Goal: Task Accomplishment & Management: Complete application form

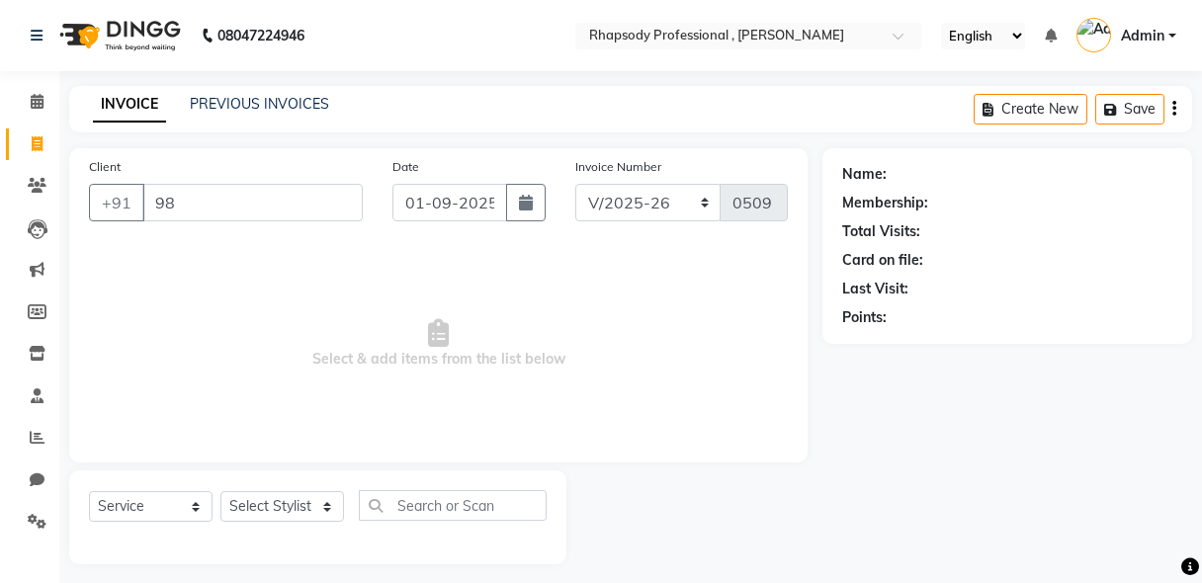
select select "8581"
select select "service"
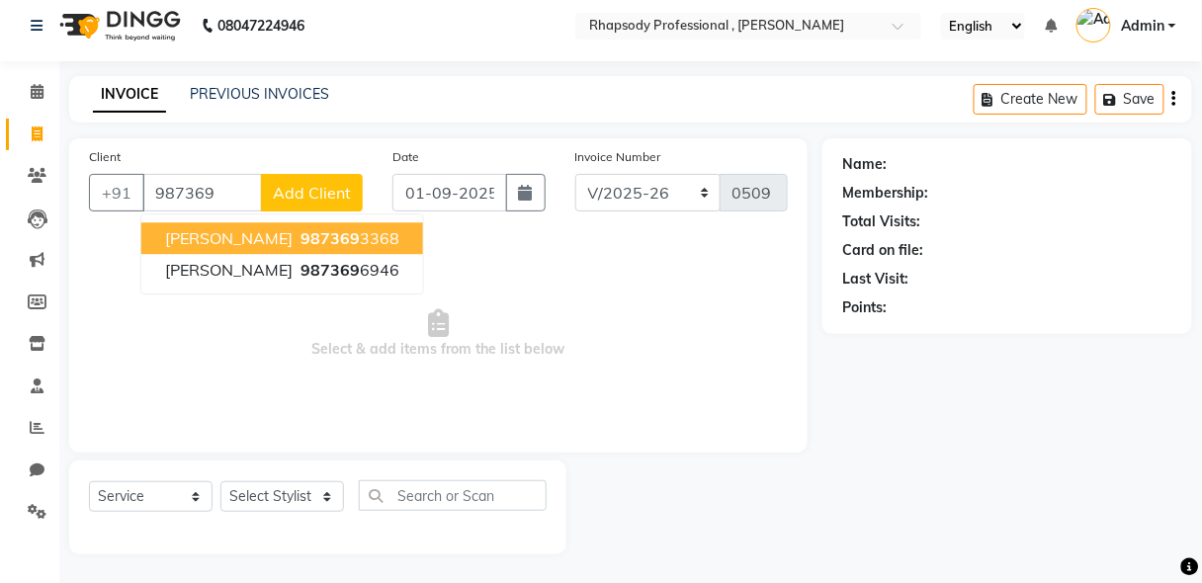
click at [184, 244] on span "[PERSON_NAME]" at bounding box center [228, 238] width 127 height 20
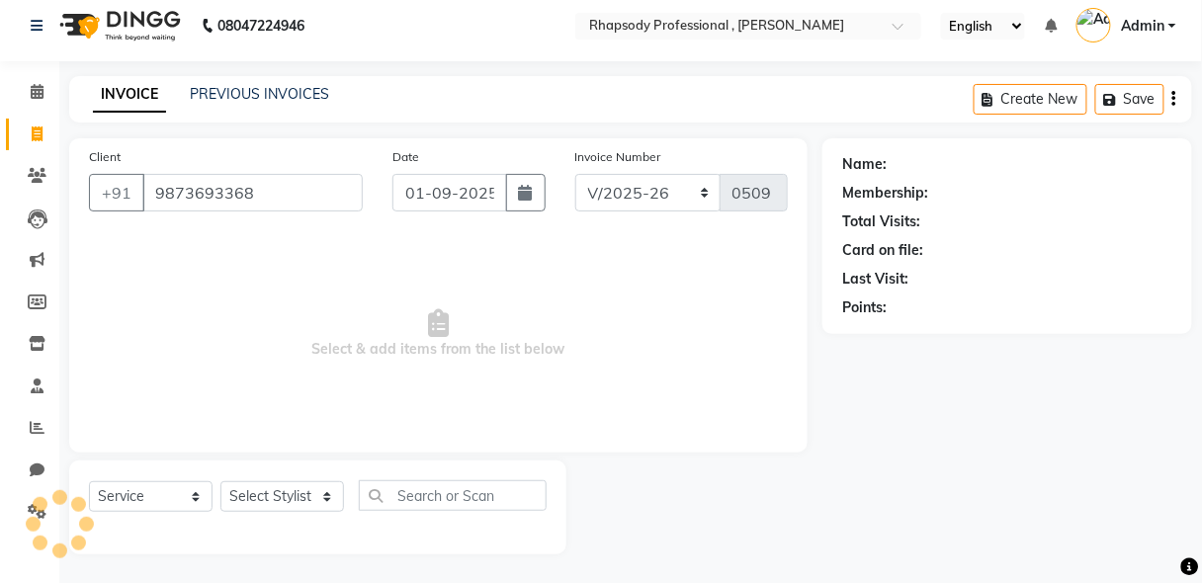
type input "9873693368"
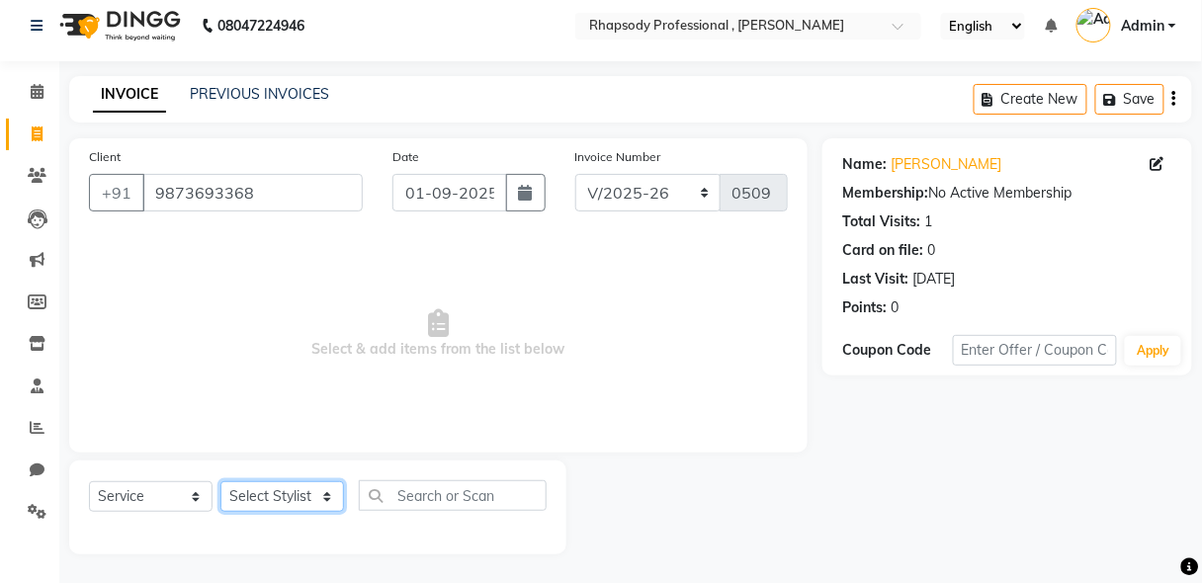
click at [279, 492] on select "Select Stylist [PERSON_NAME] [PERSON_NAME] Manager [PERSON_NAME] [PERSON_NAME] …" at bounding box center [282, 496] width 124 height 31
select select "85669"
click at [220, 481] on select "Select Stylist [PERSON_NAME] [PERSON_NAME] Manager [PERSON_NAME] [PERSON_NAME] …" at bounding box center [282, 496] width 124 height 31
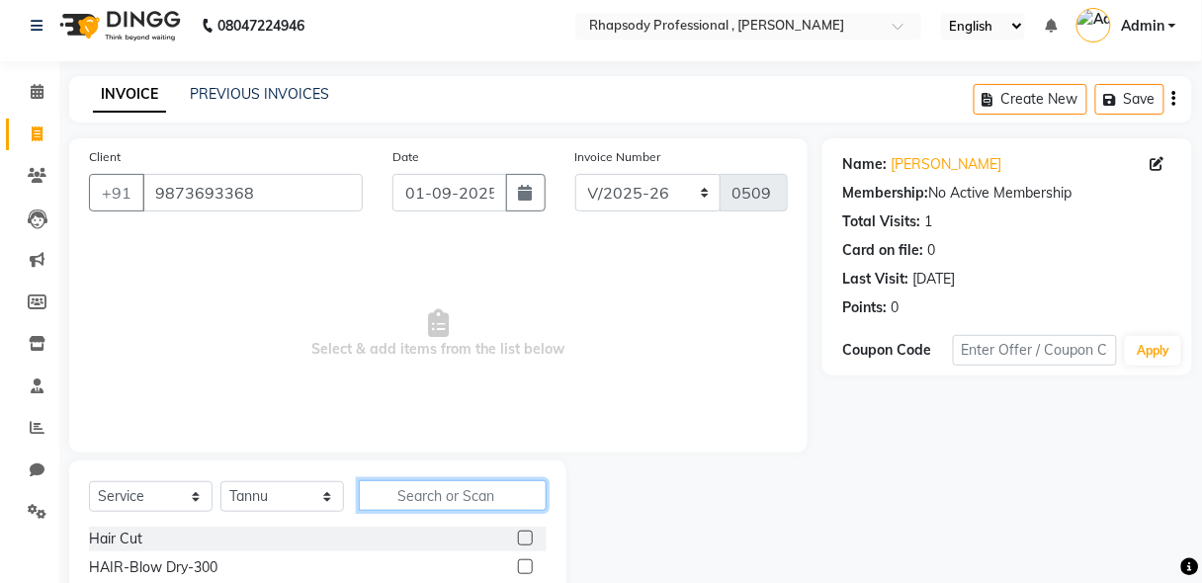
click at [421, 497] on input "text" at bounding box center [453, 495] width 188 height 31
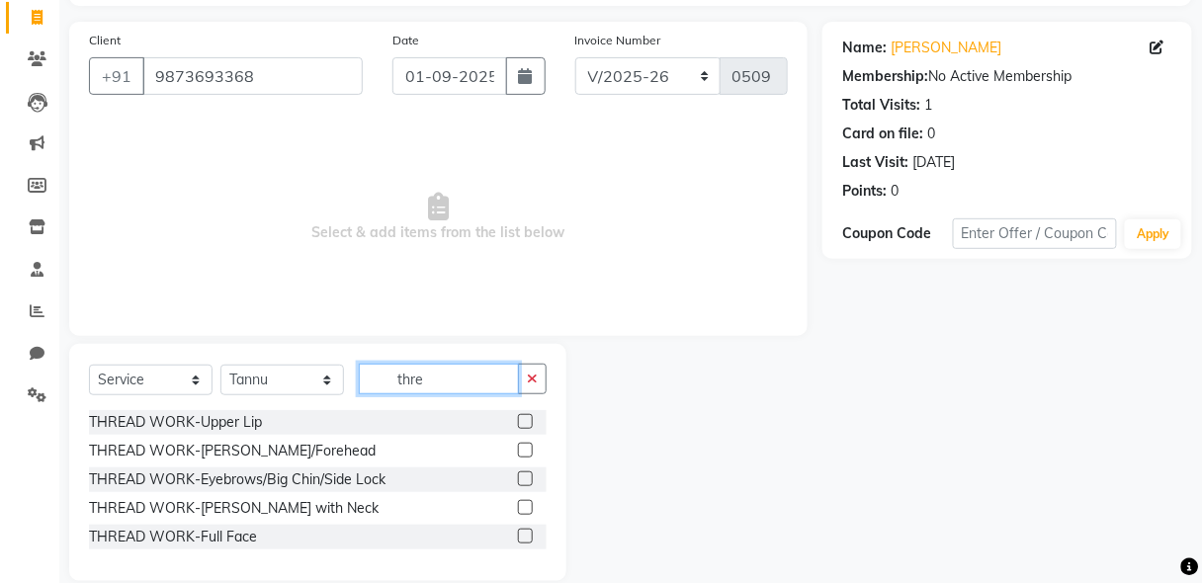
scroll to position [152, 0]
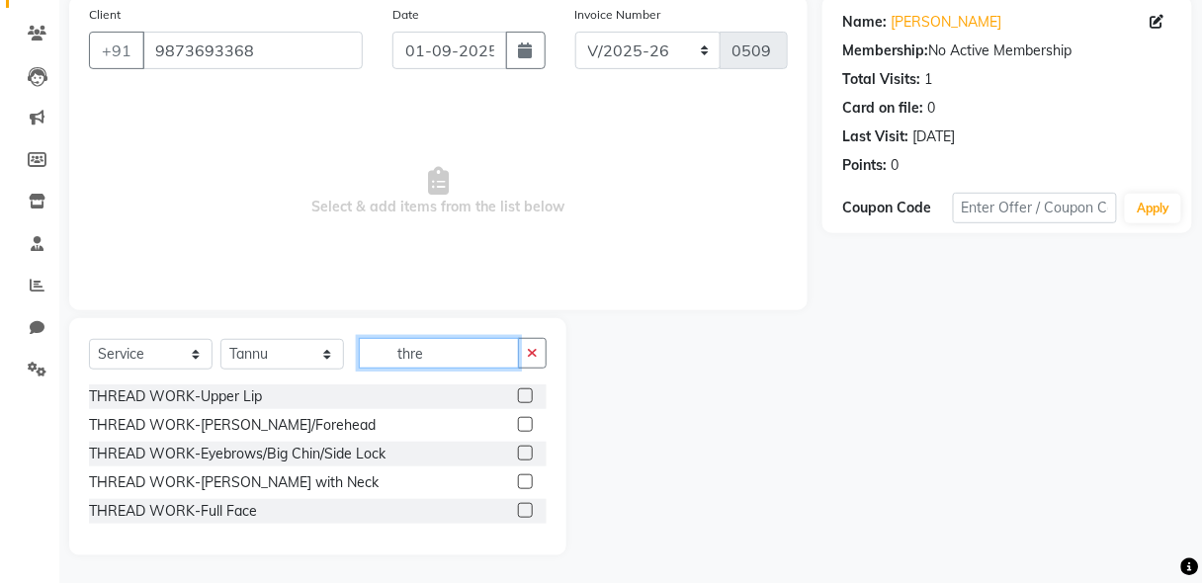
type input "thre"
click at [525, 452] on label at bounding box center [525, 453] width 15 height 15
click at [525, 452] on input "checkbox" at bounding box center [524, 454] width 13 height 13
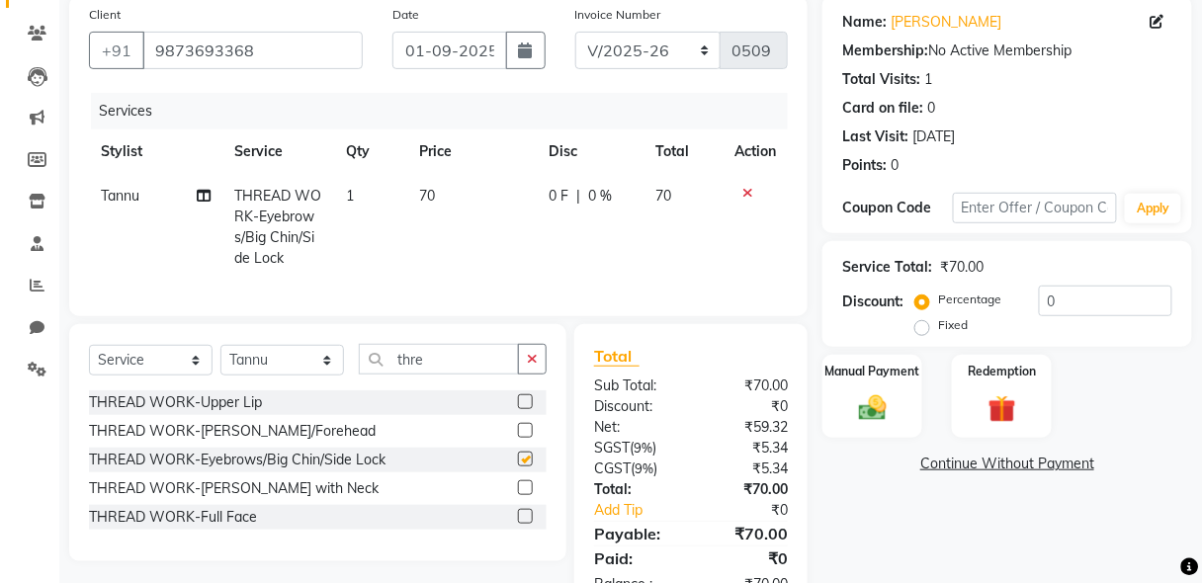
checkbox input "false"
click at [528, 366] on icon "button" at bounding box center [532, 359] width 11 height 14
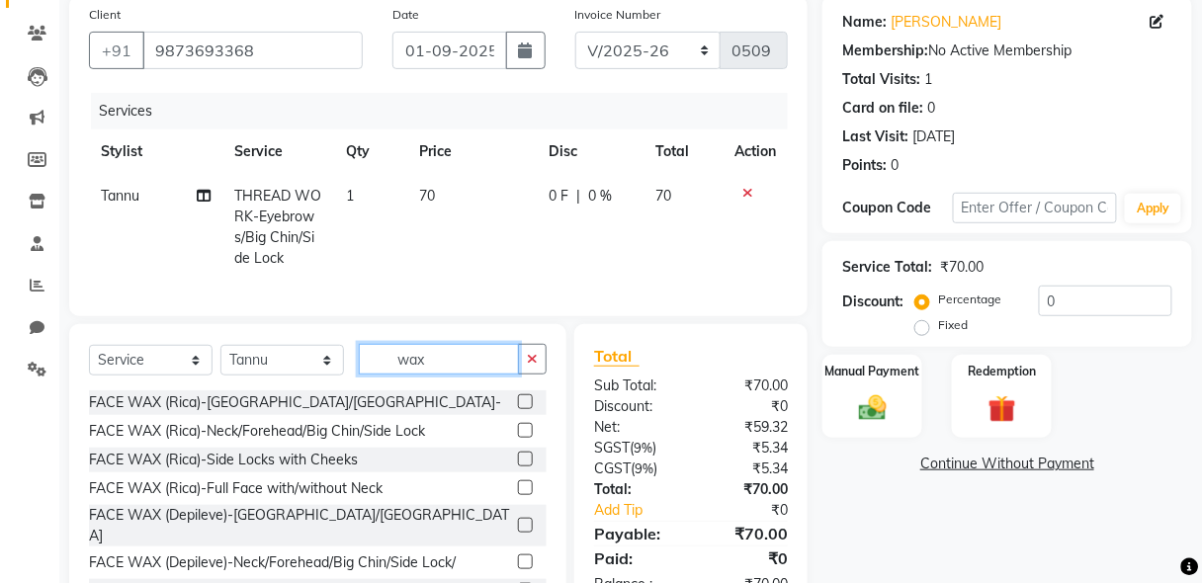
type input "wax"
click at [518, 409] on label at bounding box center [525, 401] width 15 height 15
click at [518, 409] on input "checkbox" at bounding box center [524, 402] width 13 height 13
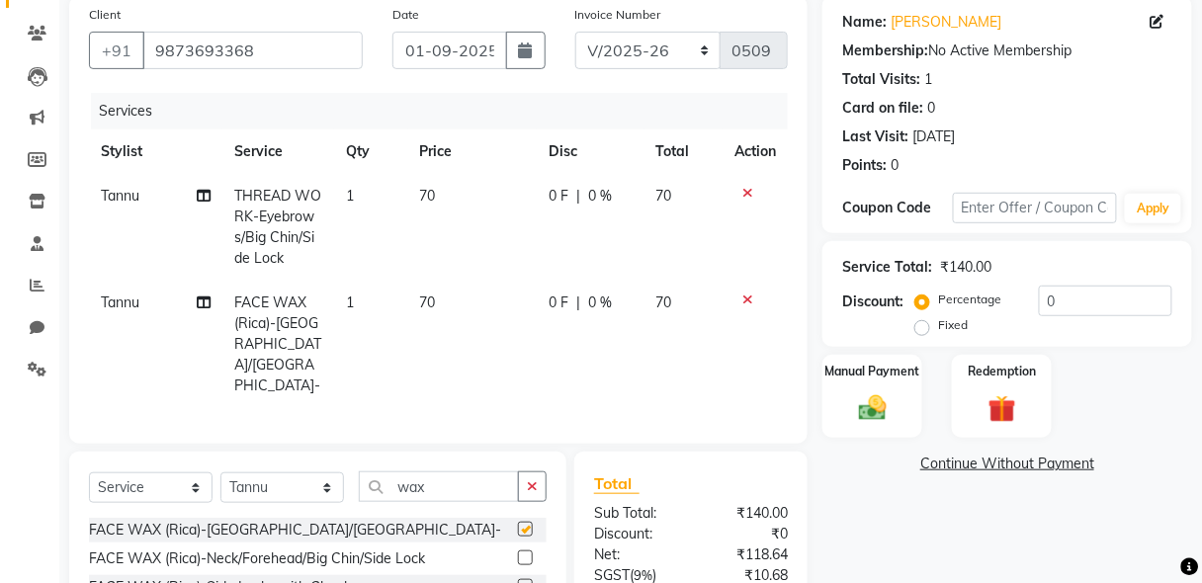
checkbox input "false"
click at [879, 404] on img at bounding box center [872, 408] width 46 height 34
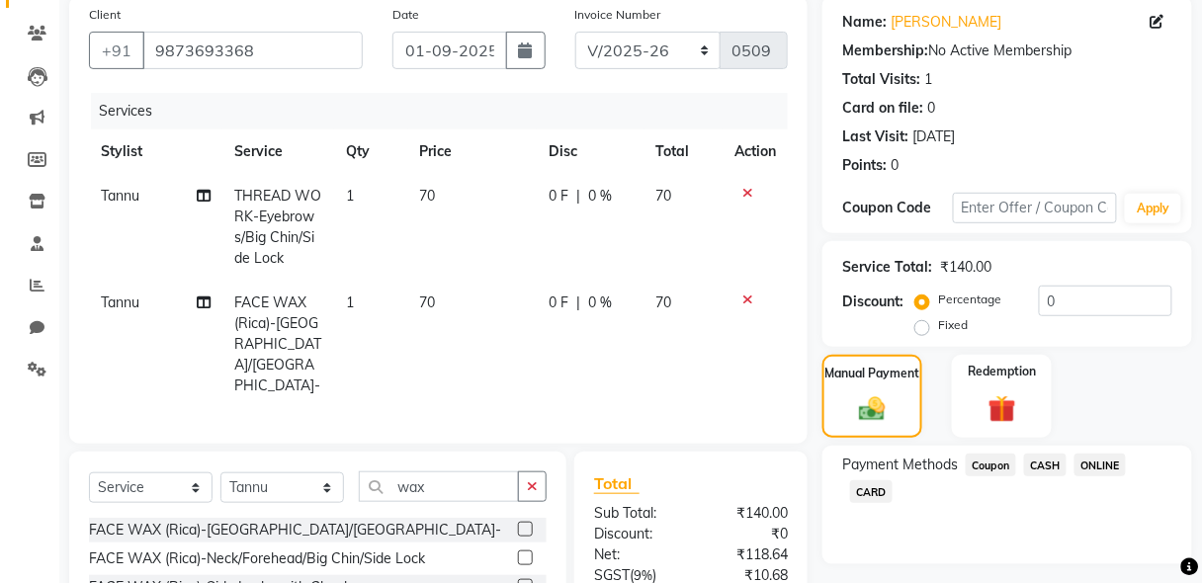
click at [1047, 461] on span "CASH" at bounding box center [1045, 465] width 42 height 23
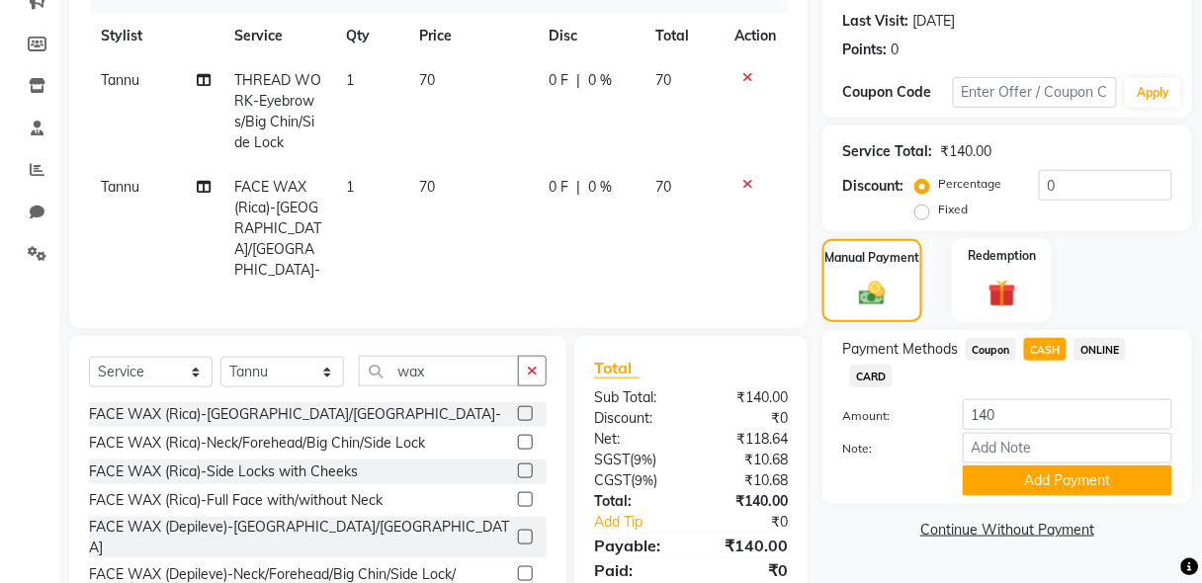
scroll to position [311, 0]
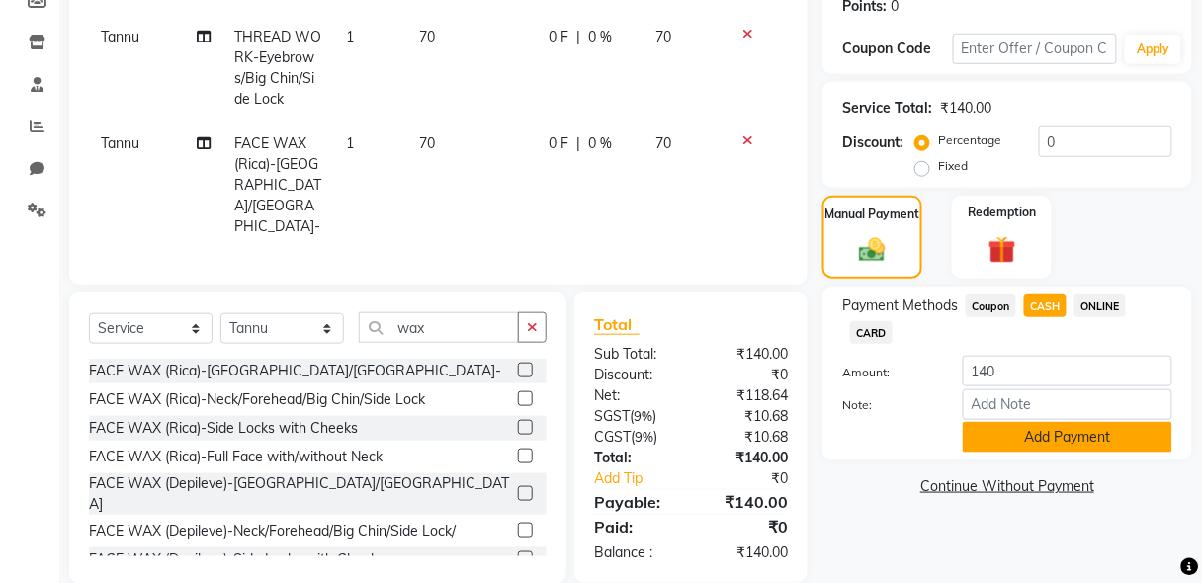
click at [1109, 445] on button "Add Payment" at bounding box center [1067, 437] width 209 height 31
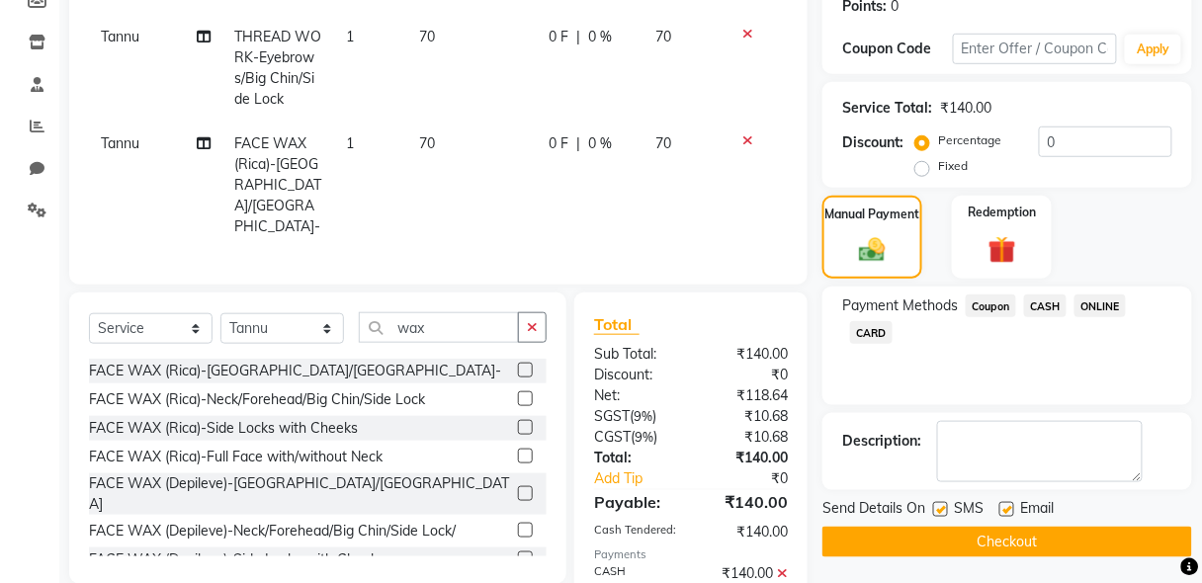
click at [1109, 445] on textarea at bounding box center [1040, 451] width 206 height 61
click at [1094, 538] on button "Checkout" at bounding box center [1007, 542] width 370 height 31
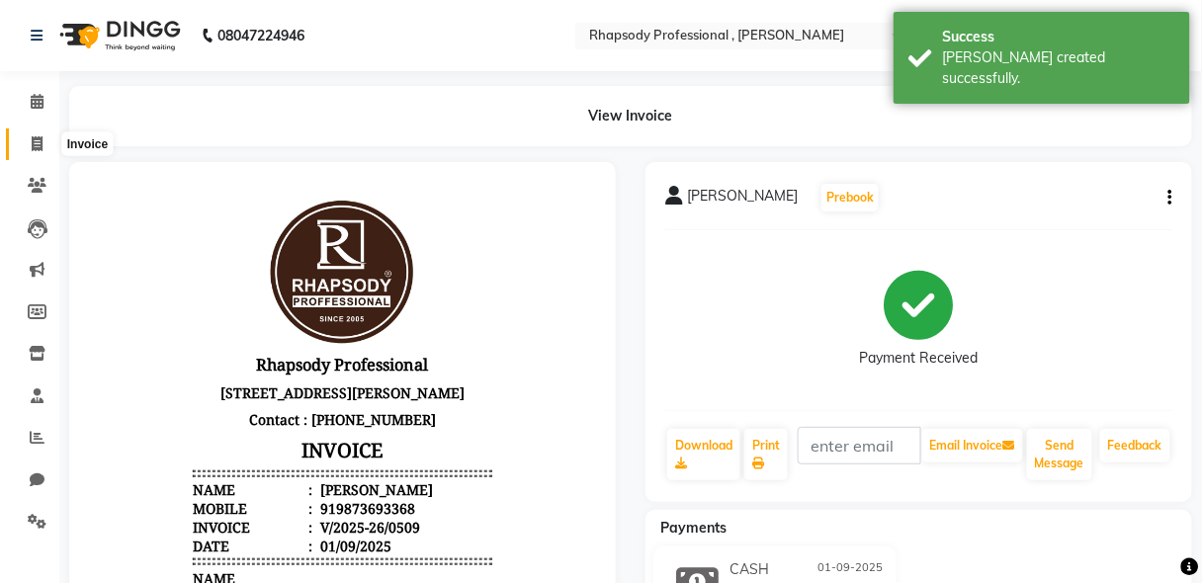
click at [30, 145] on span at bounding box center [37, 144] width 35 height 23
select select "service"
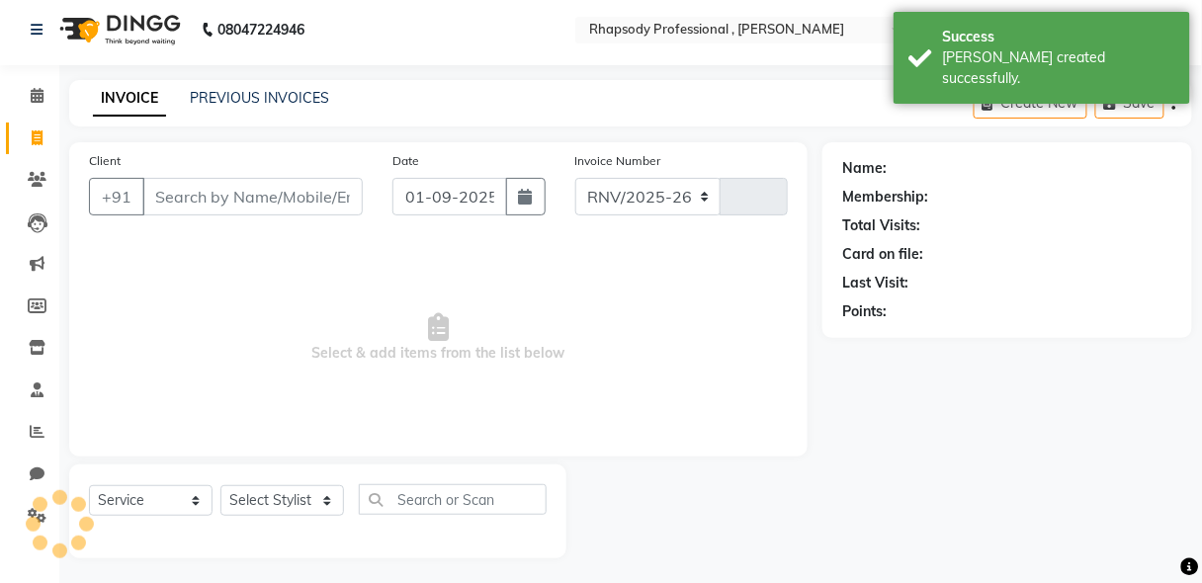
select select "8581"
type input "0510"
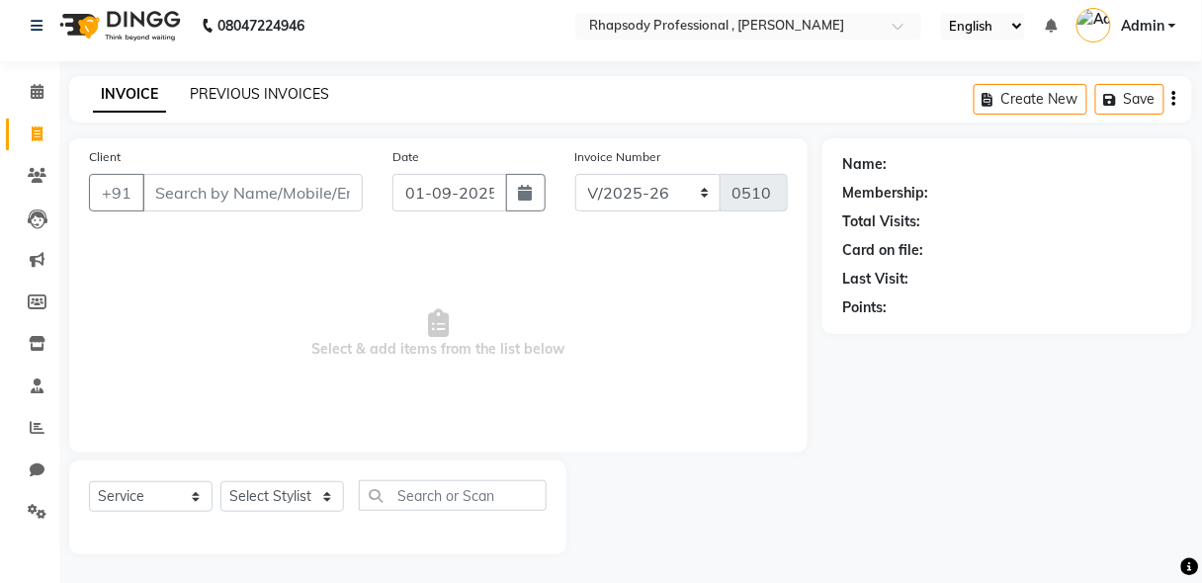
click at [298, 98] on link "PREVIOUS INVOICES" at bounding box center [259, 94] width 139 height 18
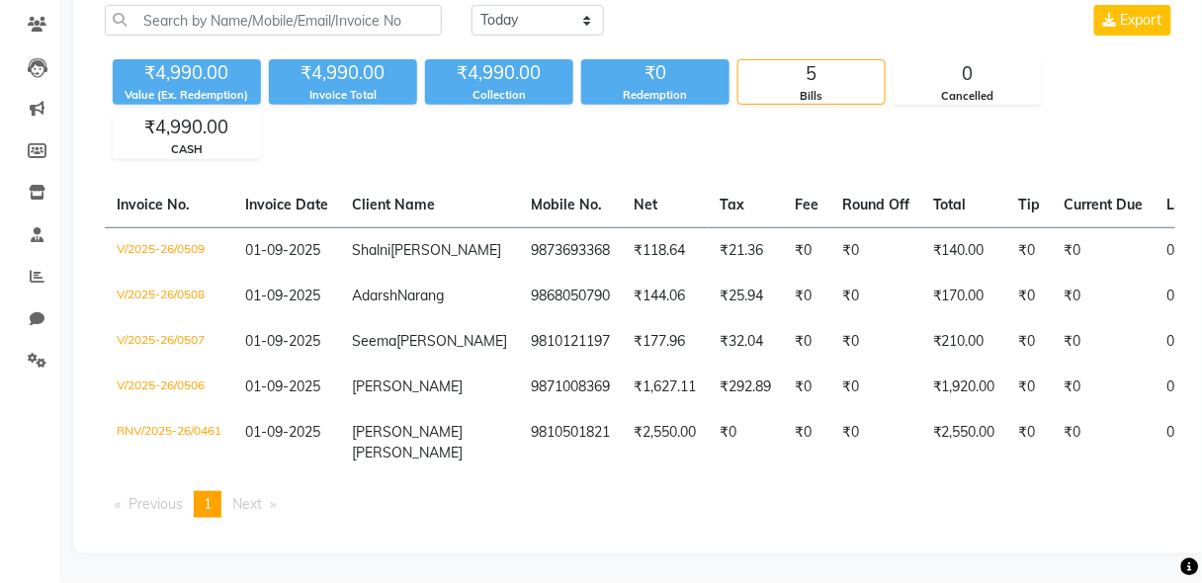
scroll to position [229, 0]
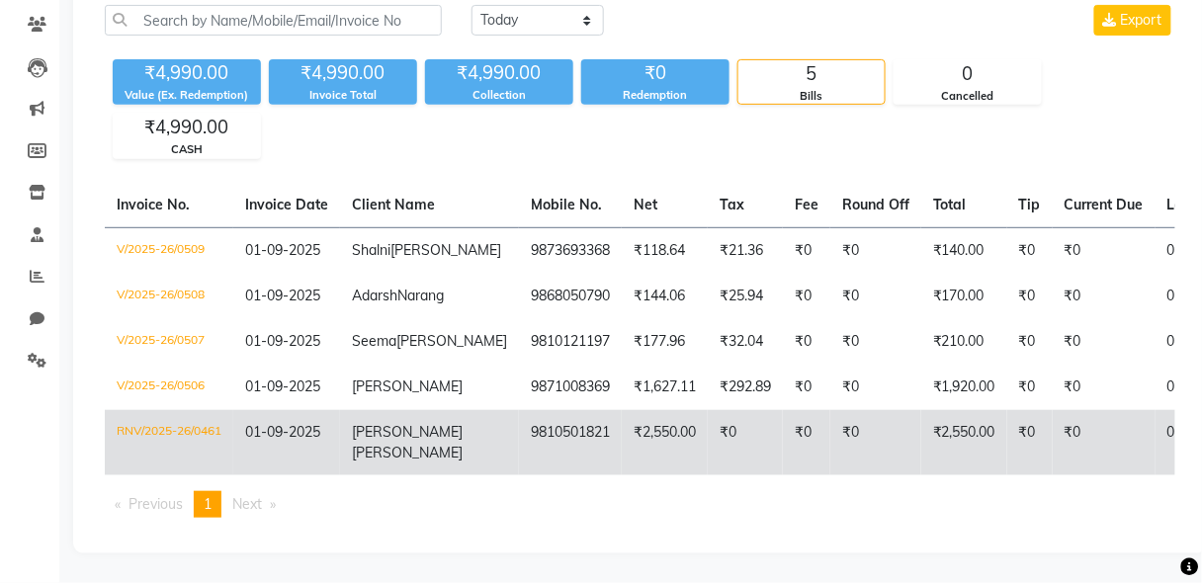
click at [1007, 434] on td "₹0" at bounding box center [1029, 442] width 45 height 65
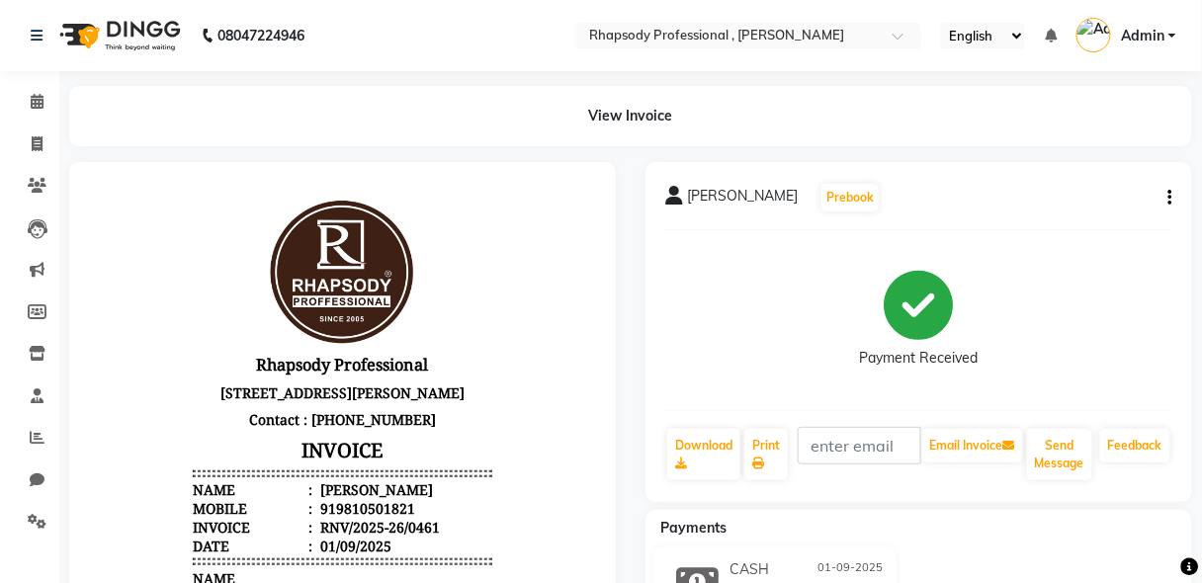
click at [1168, 199] on icon "button" at bounding box center [1170, 198] width 4 height 1
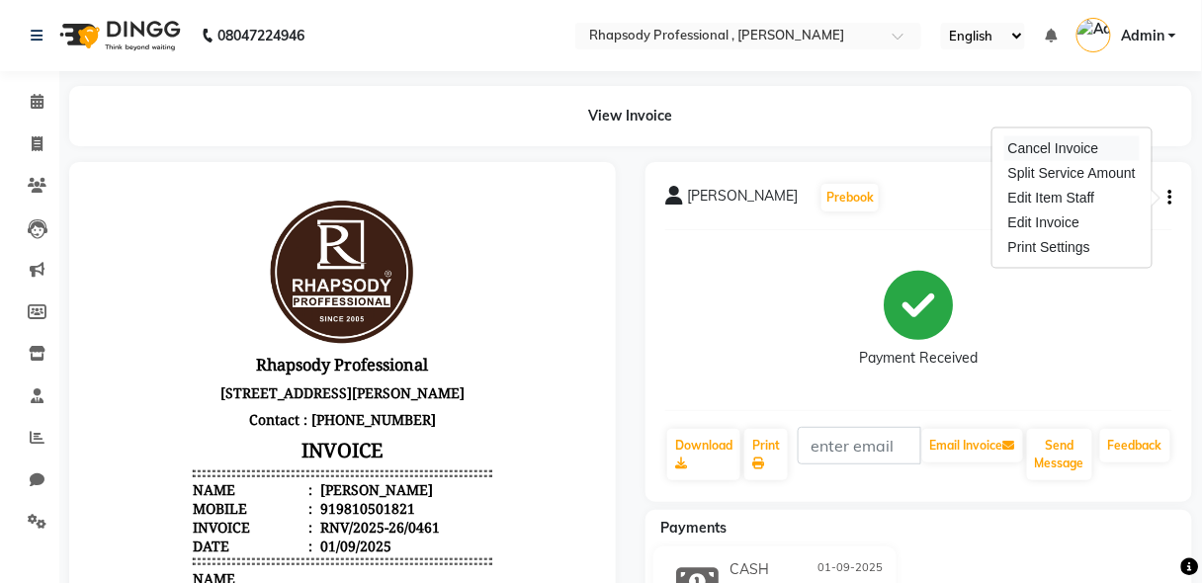
click at [1057, 149] on div "Cancel Invoice" at bounding box center [1071, 148] width 135 height 25
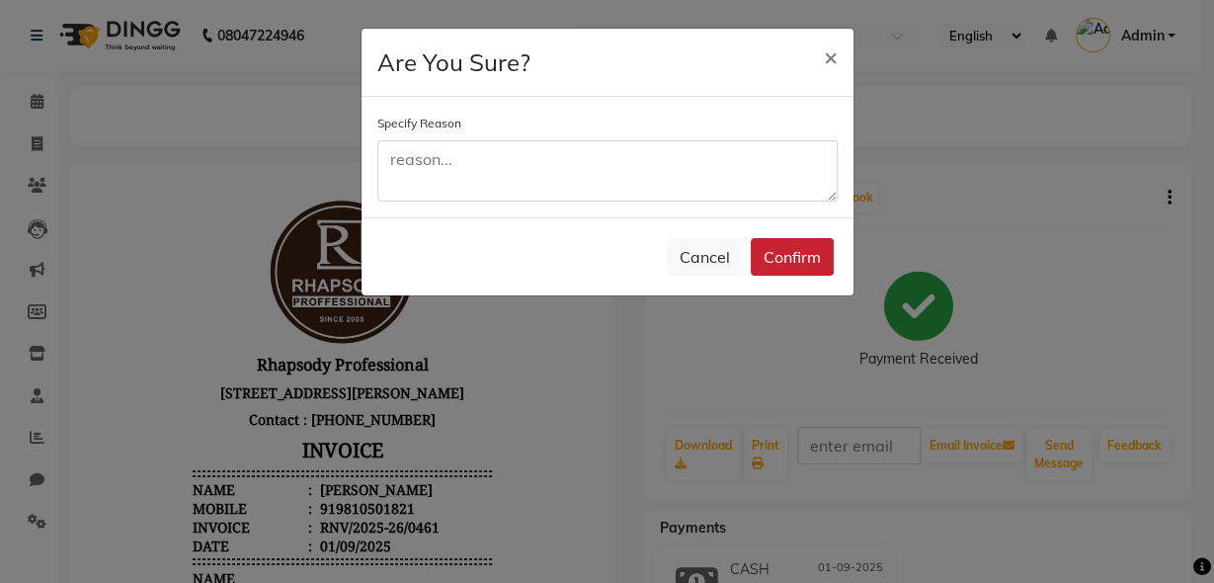
click at [786, 261] on button "Confirm" at bounding box center [792, 257] width 83 height 38
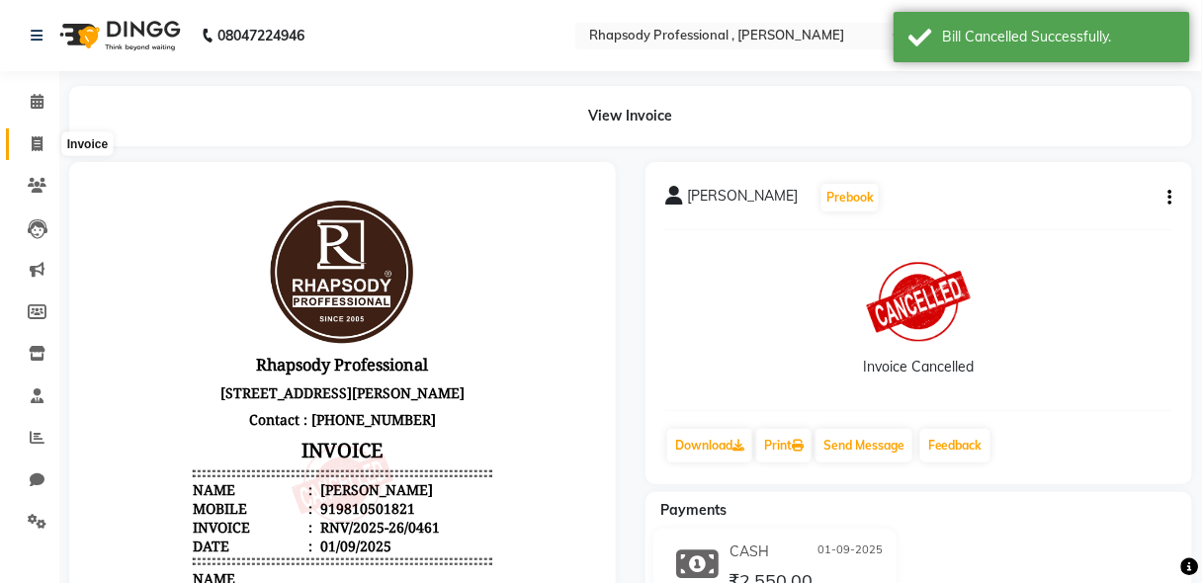
click at [37, 143] on icon at bounding box center [37, 143] width 11 height 15
select select "service"
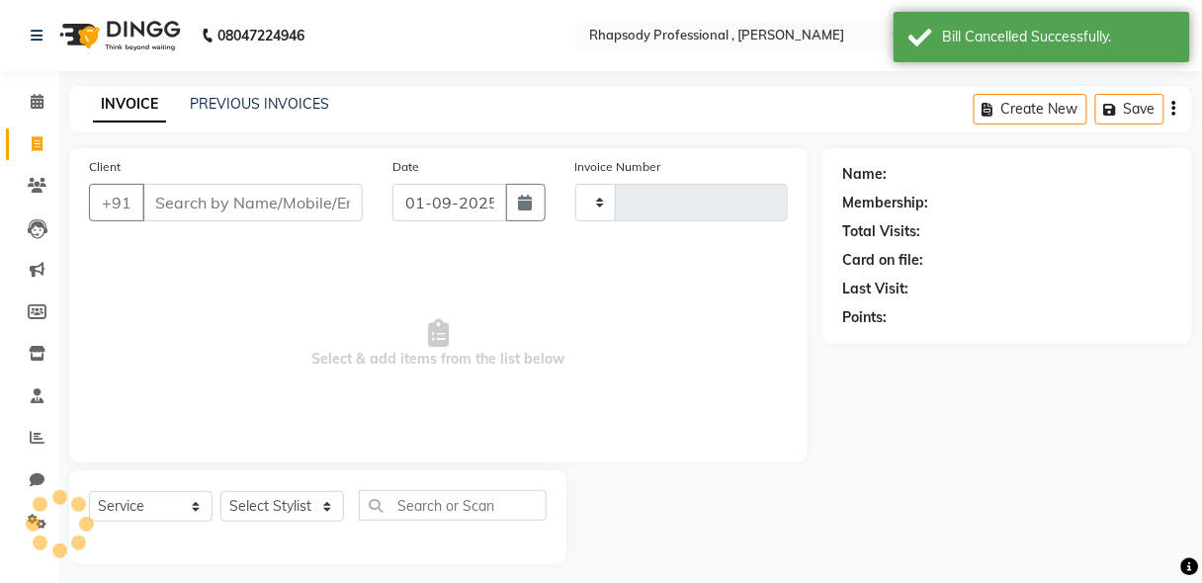
type input "0510"
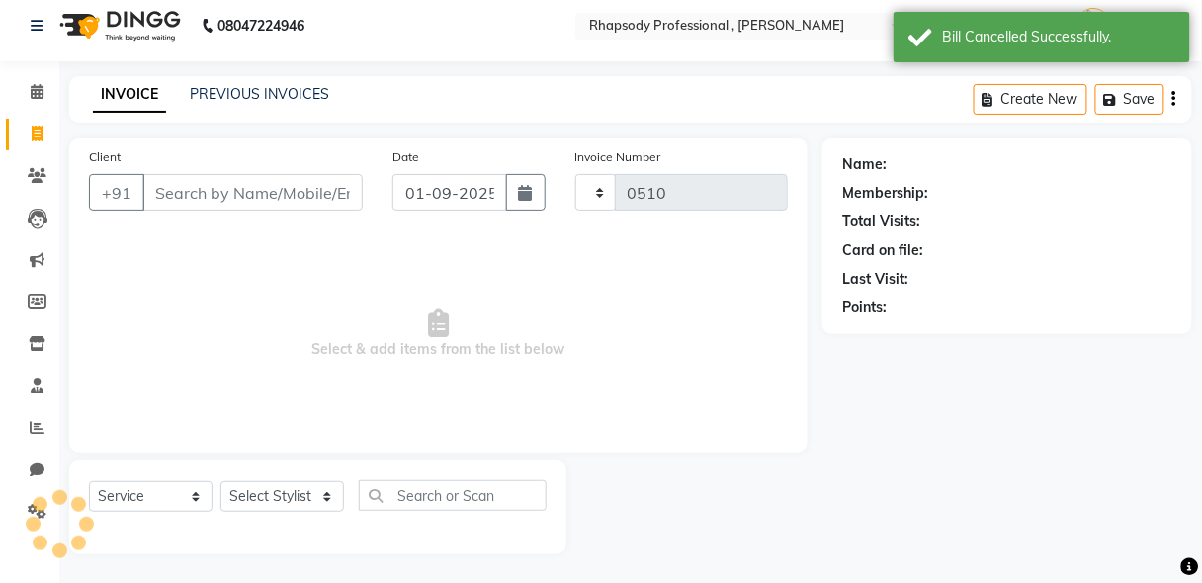
select select "8581"
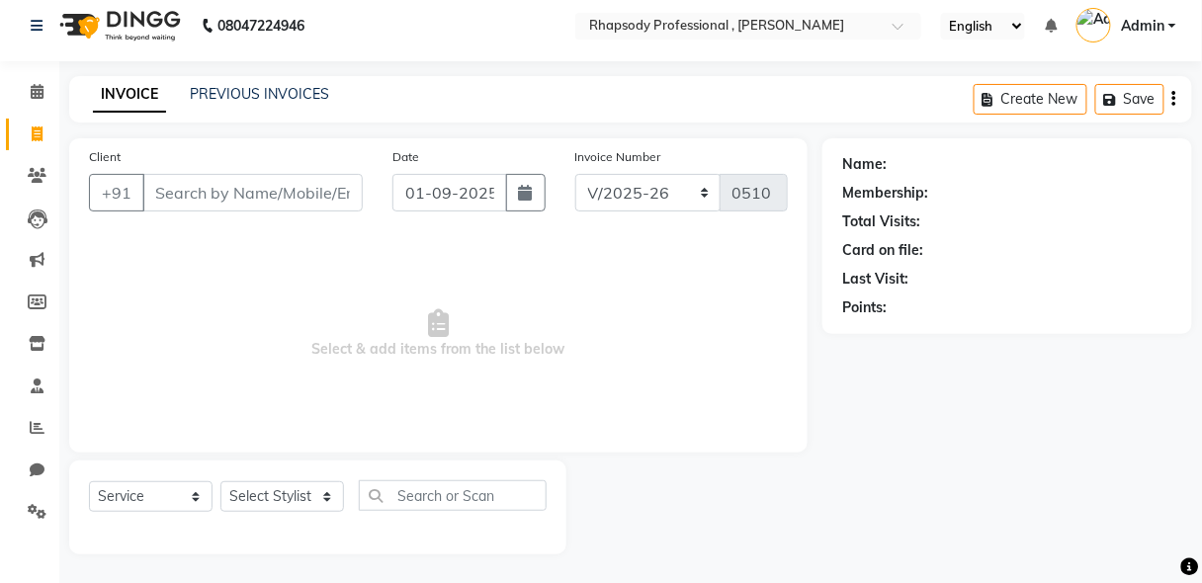
click at [188, 204] on input "Client" at bounding box center [252, 193] width 220 height 38
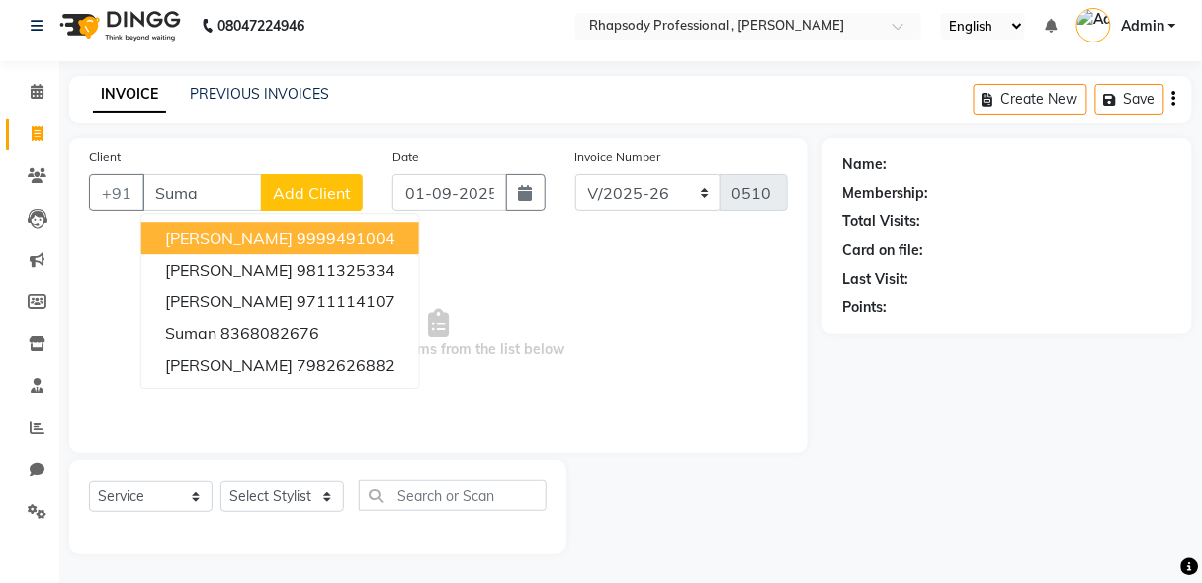
click at [207, 241] on span "suman benbal" at bounding box center [228, 238] width 127 height 20
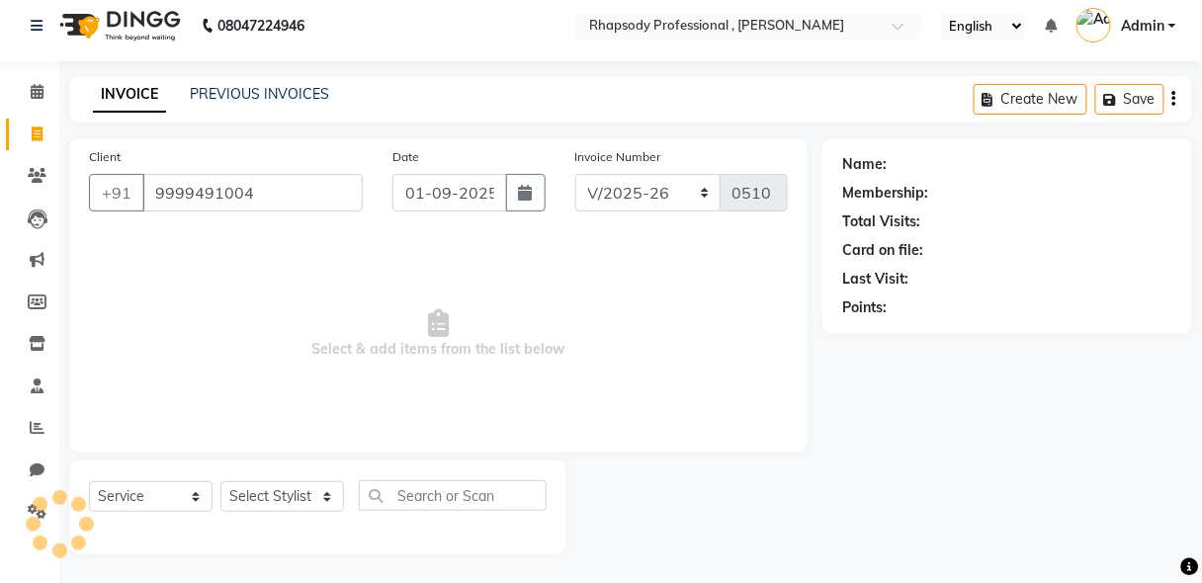
type input "9999491004"
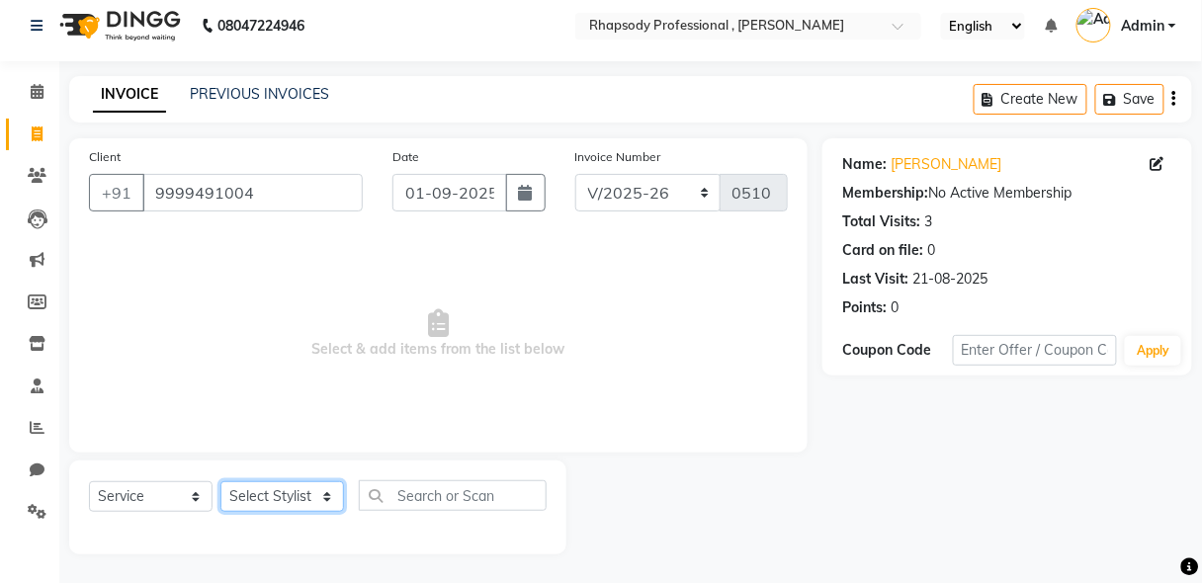
click at [268, 499] on select "Select Stylist [PERSON_NAME] [PERSON_NAME] Manager [PERSON_NAME] [PERSON_NAME] …" at bounding box center [282, 496] width 124 height 31
select select "85674"
click at [220, 481] on select "Select Stylist [PERSON_NAME] [PERSON_NAME] Manager [PERSON_NAME] [PERSON_NAME] …" at bounding box center [282, 496] width 124 height 31
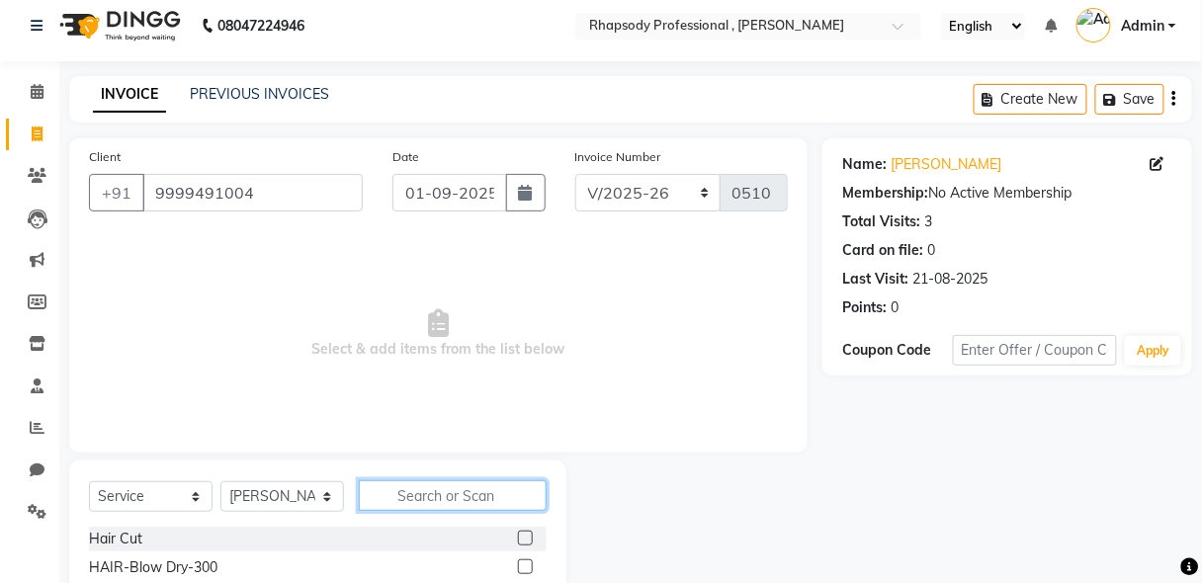
click at [472, 500] on input "text" at bounding box center [453, 495] width 188 height 31
type input "5"
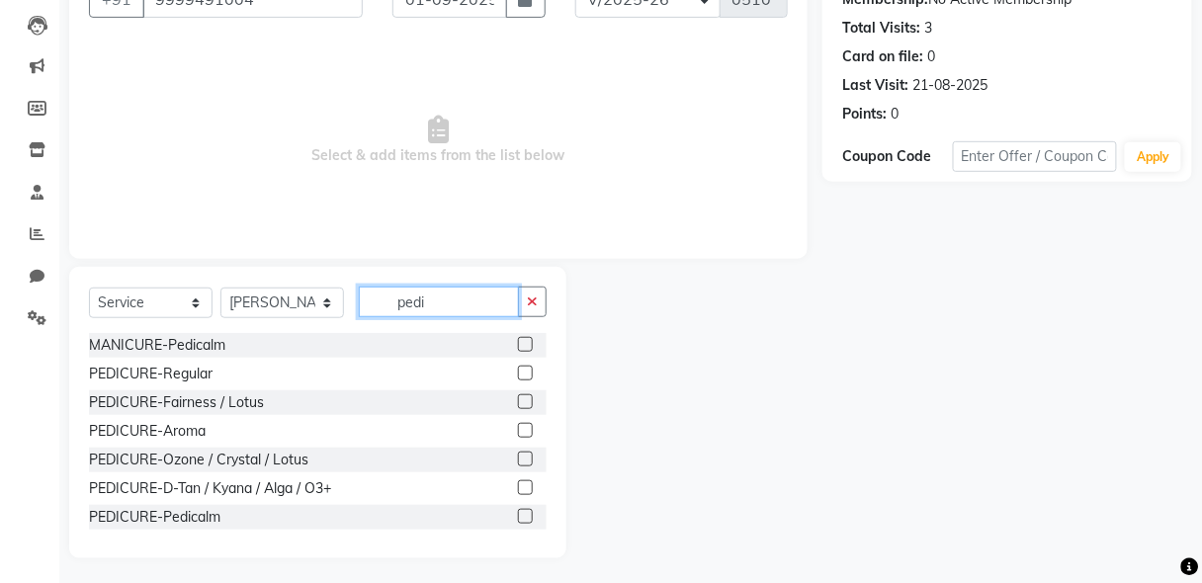
scroll to position [207, 0]
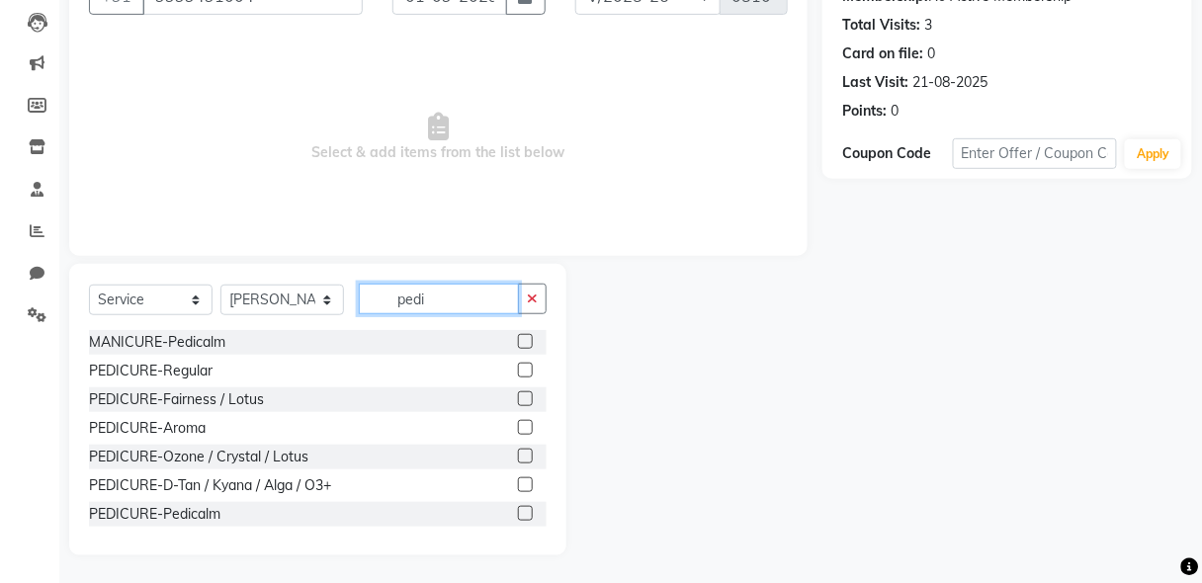
type input "pedi"
click at [518, 369] on label at bounding box center [525, 370] width 15 height 15
click at [518, 369] on input "checkbox" at bounding box center [524, 371] width 13 height 13
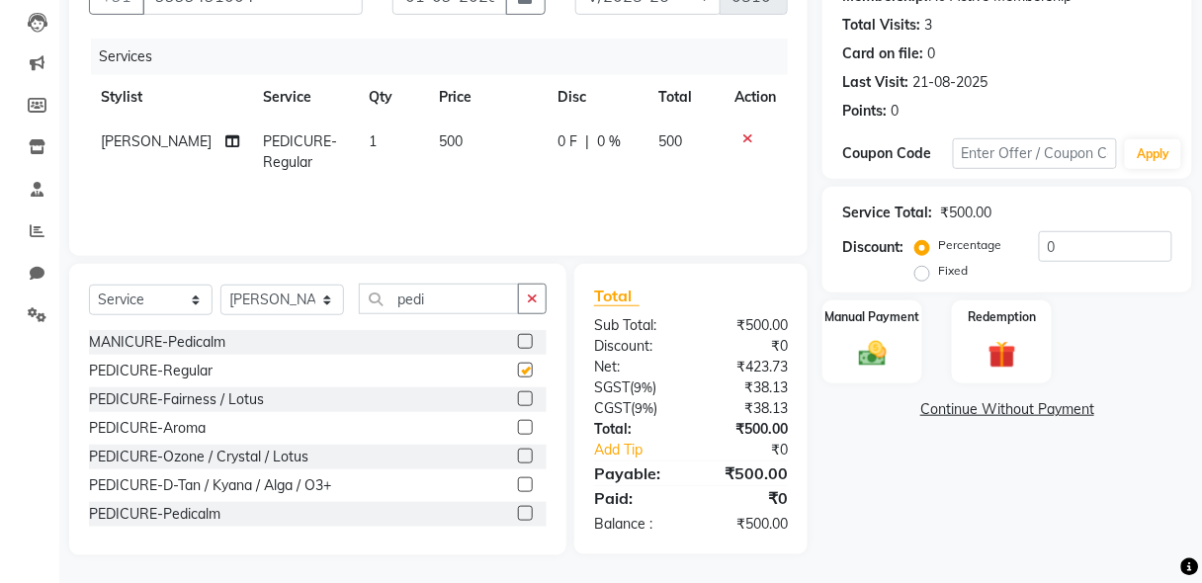
checkbox input "false"
click at [249, 301] on select "Select Stylist [PERSON_NAME] [PERSON_NAME] Manager [PERSON_NAME] [PERSON_NAME] …" at bounding box center [282, 300] width 124 height 31
click at [220, 285] on select "Select Stylist [PERSON_NAME] [PERSON_NAME] Manager [PERSON_NAME] [PERSON_NAME] …" at bounding box center [282, 300] width 124 height 31
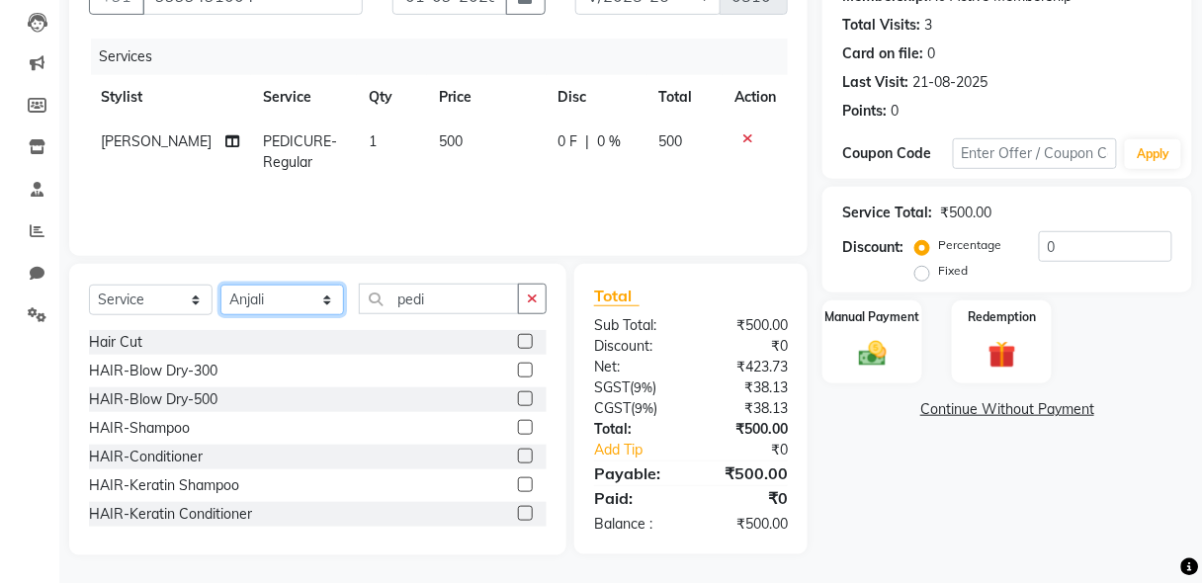
click at [286, 296] on select "Select Stylist [PERSON_NAME] [PERSON_NAME] Manager [PERSON_NAME] [PERSON_NAME] …" at bounding box center [282, 300] width 124 height 31
select select "85675"
click at [220, 285] on select "Select Stylist [PERSON_NAME] [PERSON_NAME] Manager [PERSON_NAME] [PERSON_NAME] …" at bounding box center [282, 300] width 124 height 31
click at [536, 296] on icon "button" at bounding box center [532, 299] width 11 height 14
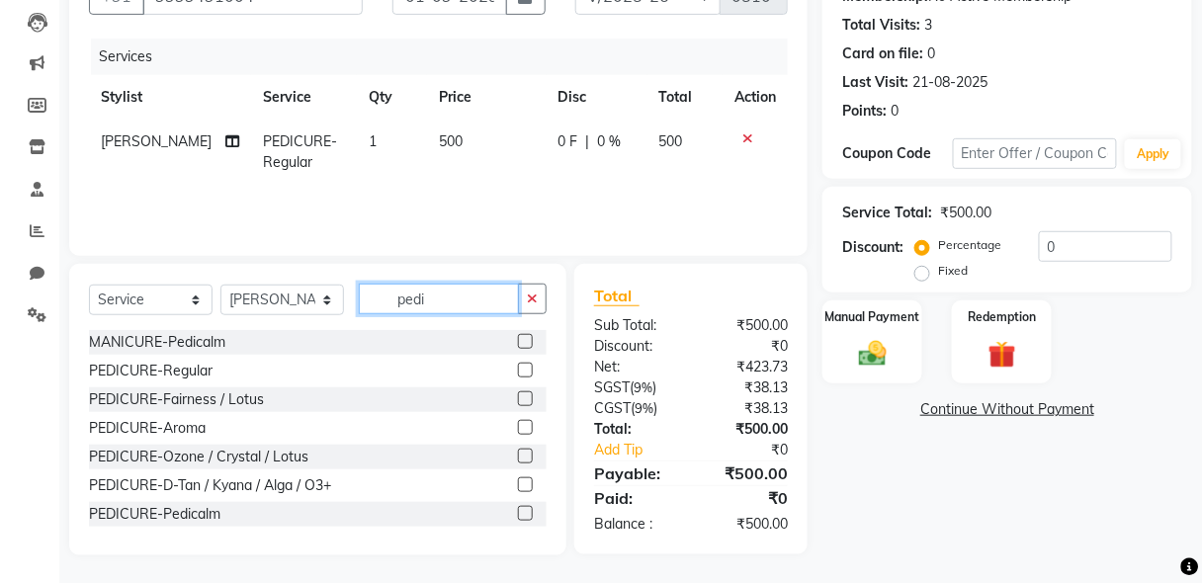
type input "pedi"
click at [518, 368] on label at bounding box center [525, 370] width 15 height 15
click at [518, 368] on input "checkbox" at bounding box center [524, 371] width 13 height 13
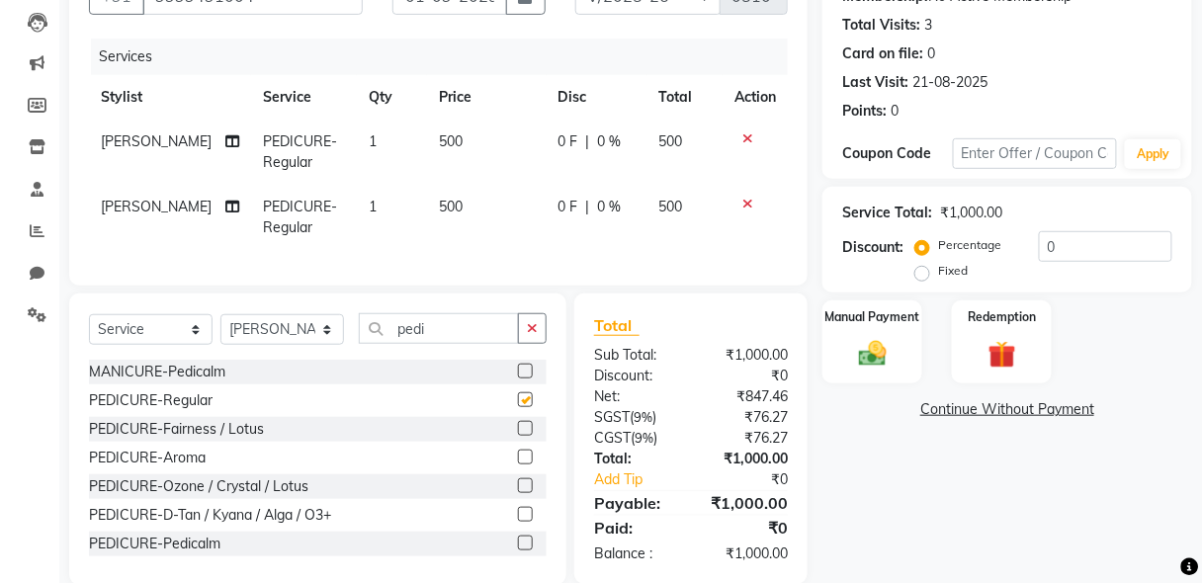
checkbox input "false"
click at [874, 364] on img at bounding box center [872, 354] width 46 height 34
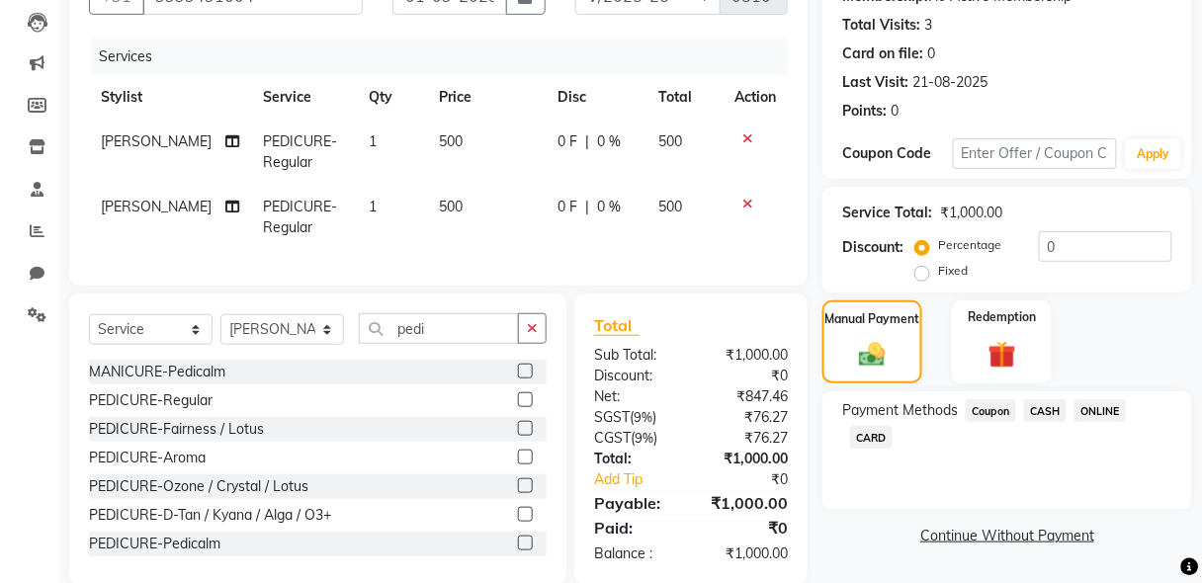
click at [1045, 411] on span "CASH" at bounding box center [1045, 410] width 42 height 23
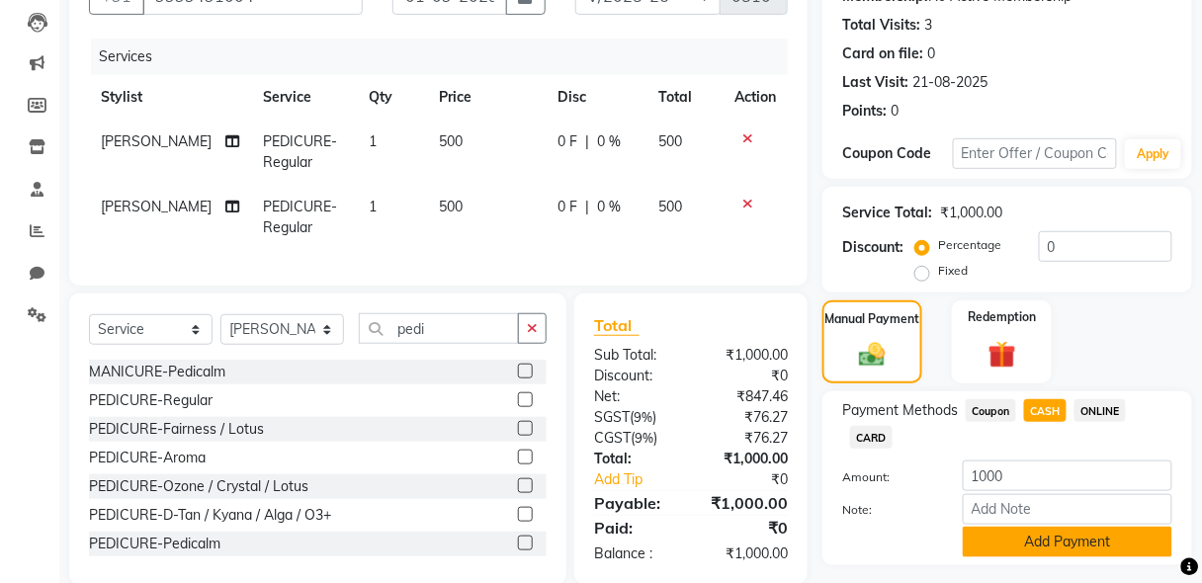
click at [1051, 546] on button "Add Payment" at bounding box center [1067, 542] width 209 height 31
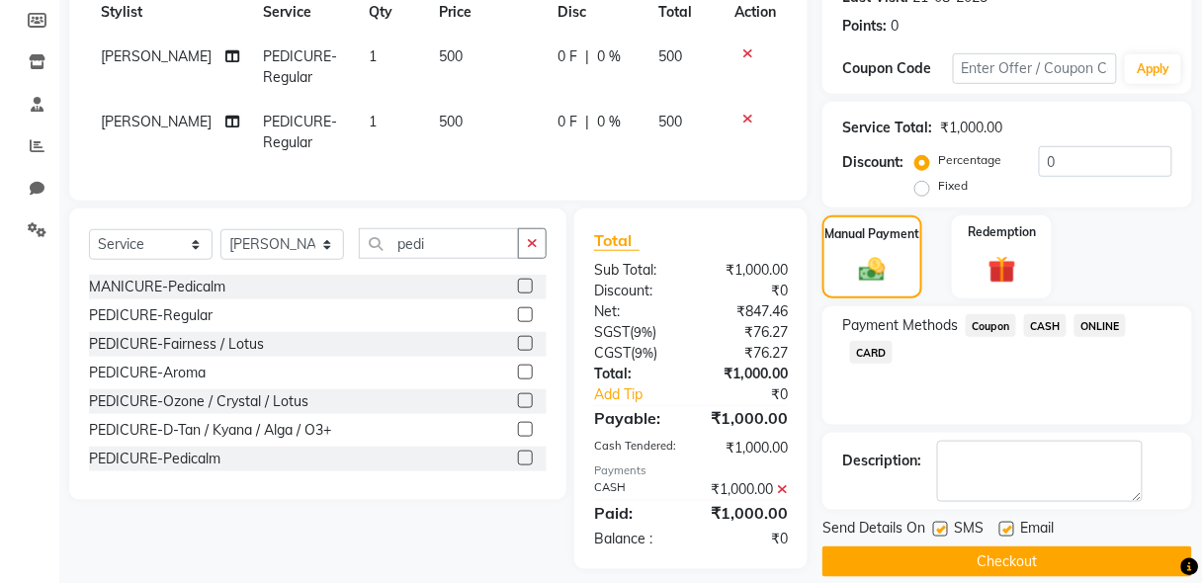
scroll to position [338, 0]
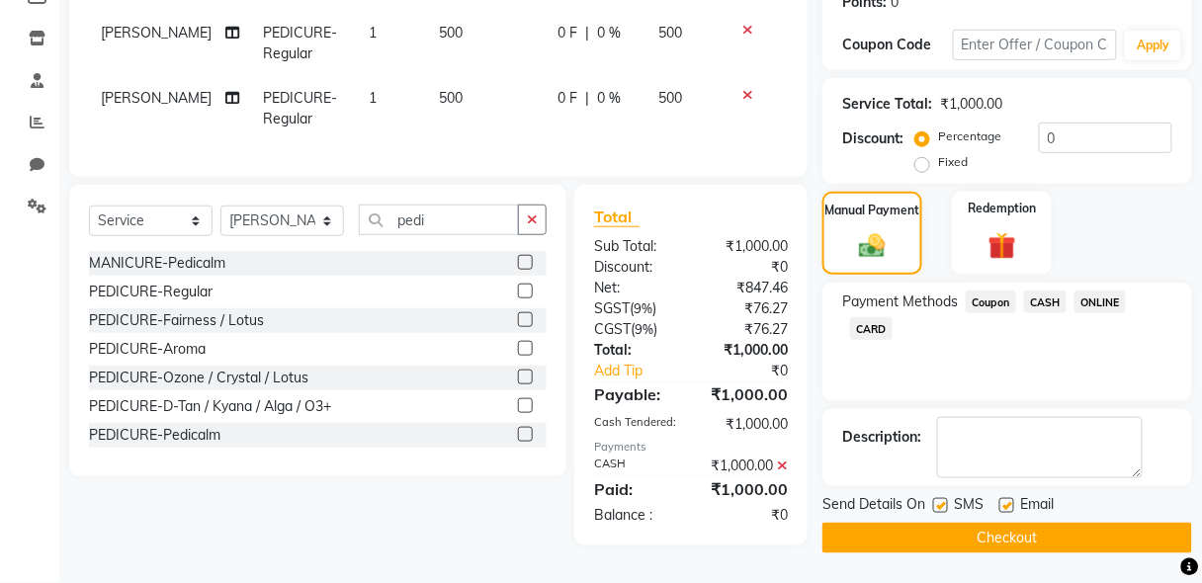
click at [1047, 523] on button "Checkout" at bounding box center [1007, 538] width 370 height 31
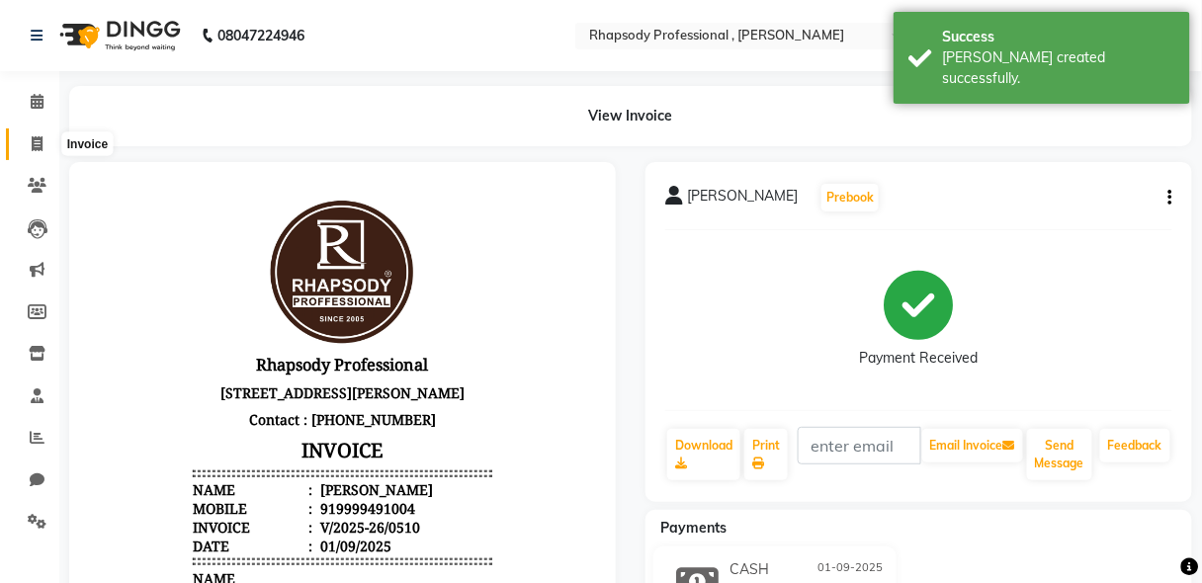
click at [35, 144] on icon at bounding box center [37, 143] width 11 height 15
select select "service"
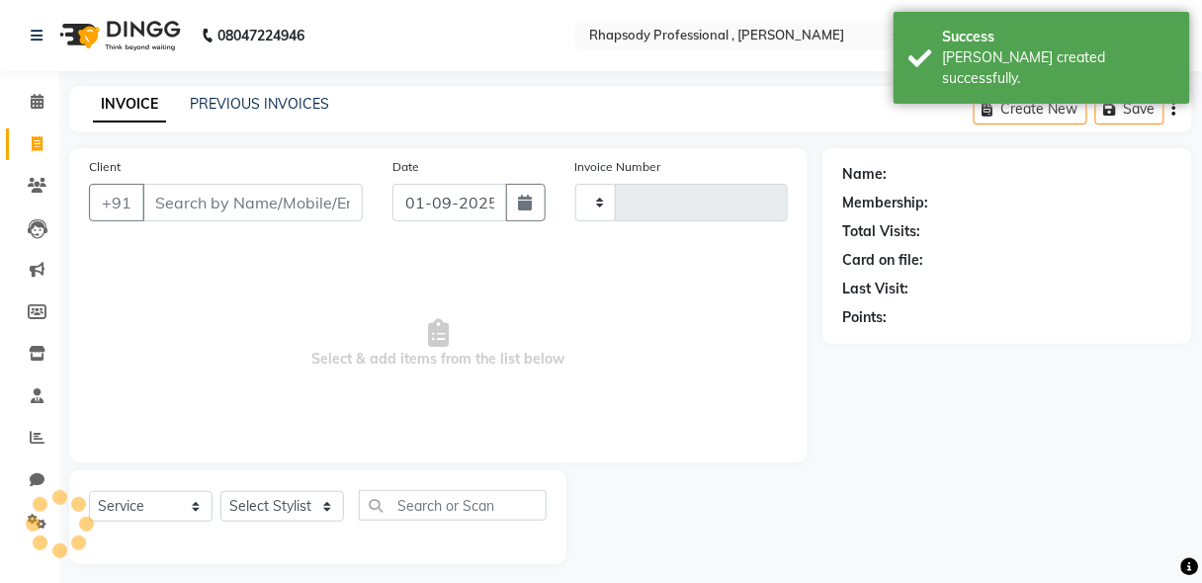
type input "0511"
select select "8581"
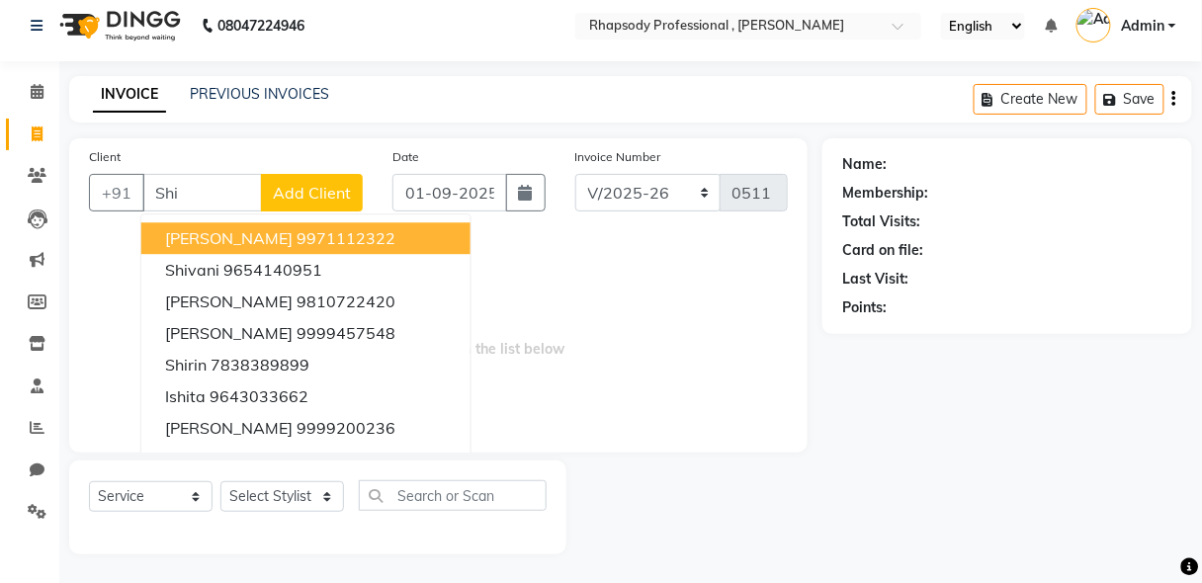
click at [272, 241] on span "Shivani Banwal" at bounding box center [228, 238] width 127 height 20
type input "9971112322"
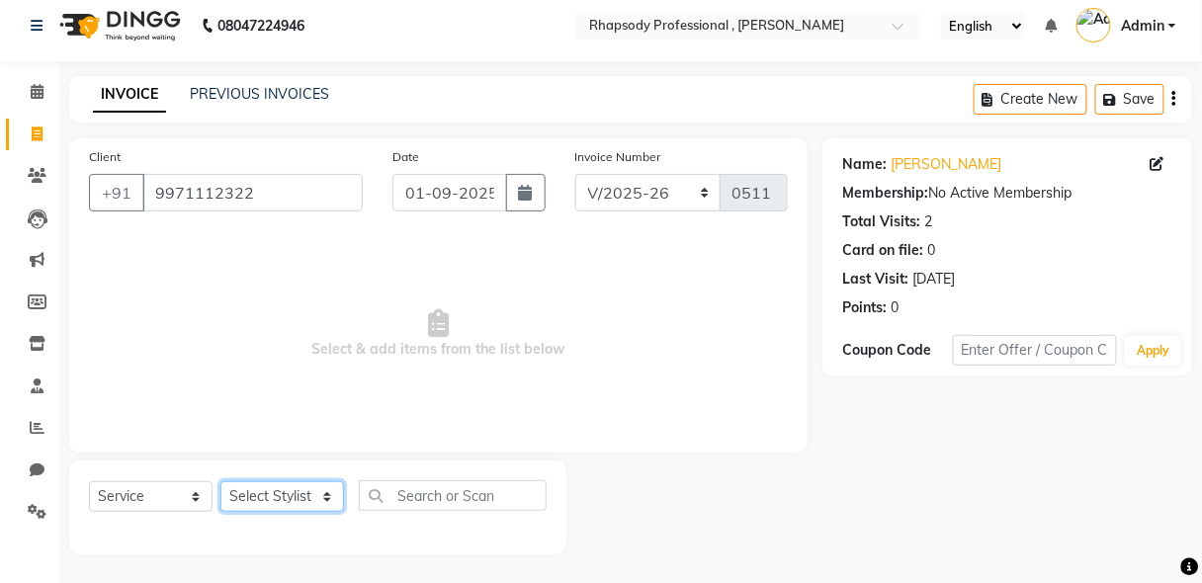
click at [317, 505] on select "Select Stylist [PERSON_NAME] [PERSON_NAME] Manager [PERSON_NAME] [PERSON_NAME] …" at bounding box center [282, 496] width 124 height 31
select select "85666"
click at [220, 481] on select "Select Stylist [PERSON_NAME] [PERSON_NAME] Manager [PERSON_NAME] [PERSON_NAME] …" at bounding box center [282, 496] width 124 height 31
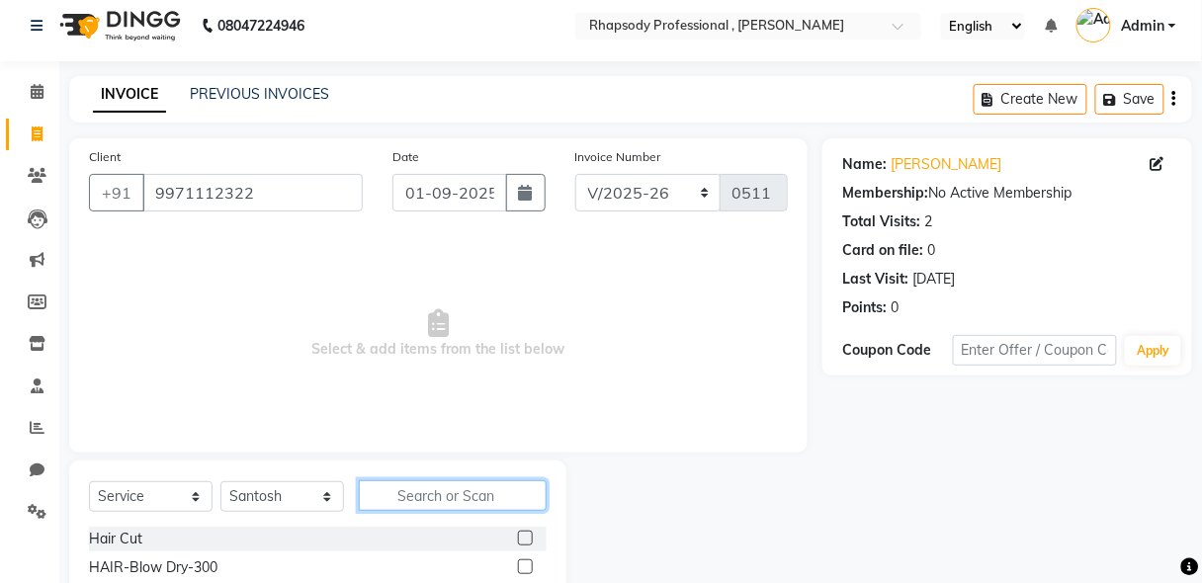
click at [396, 502] on input "text" at bounding box center [453, 495] width 188 height 31
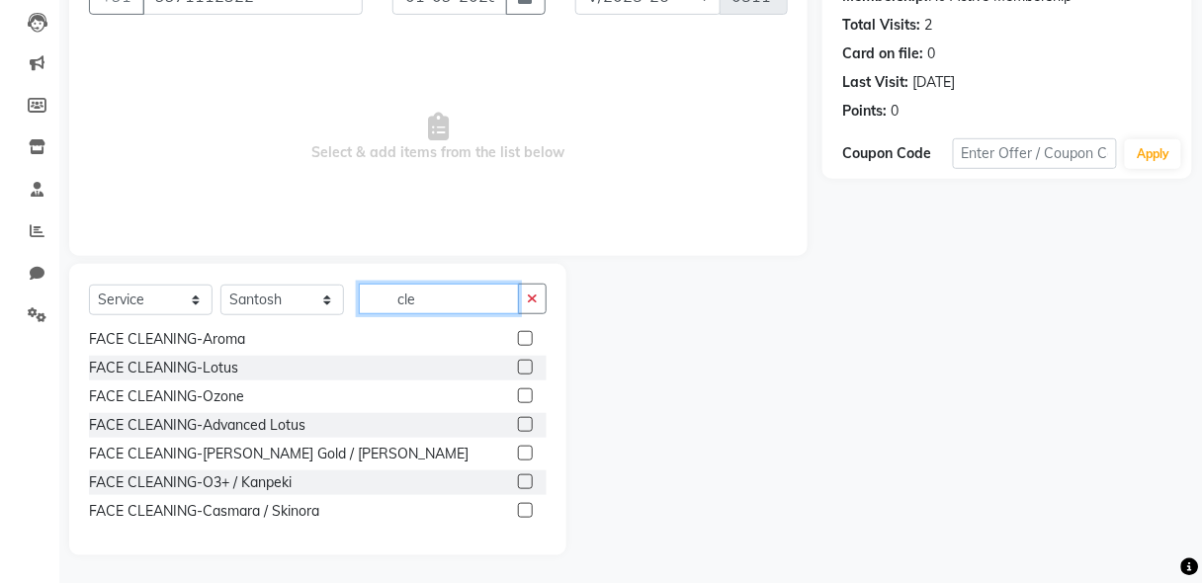
scroll to position [59, 0]
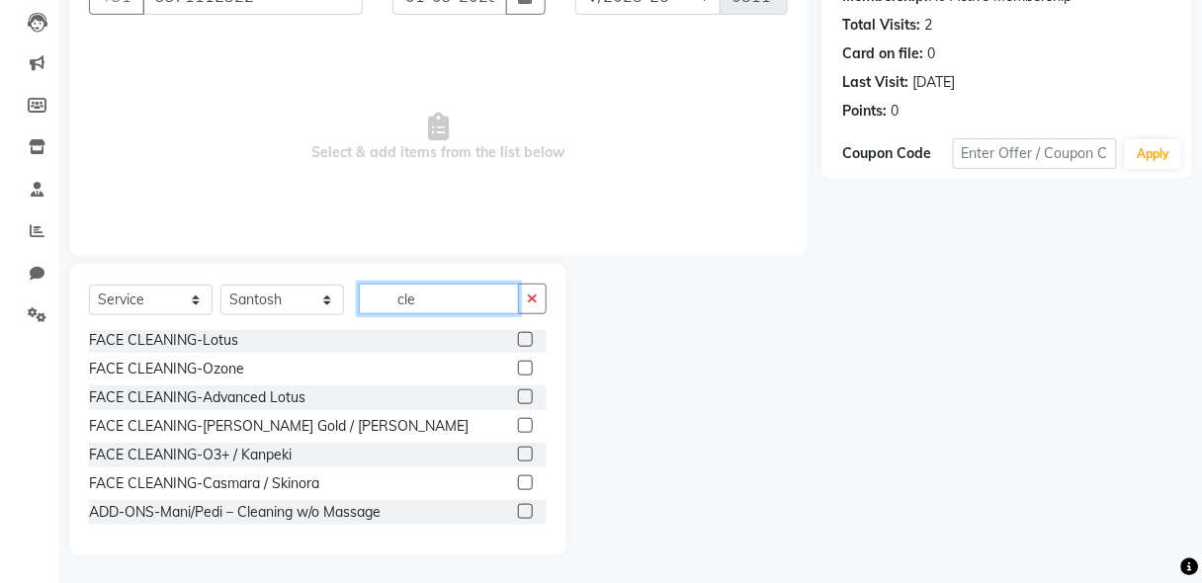
type input "cle"
click at [518, 479] on label at bounding box center [525, 482] width 15 height 15
click at [518, 479] on input "checkbox" at bounding box center [524, 483] width 13 height 13
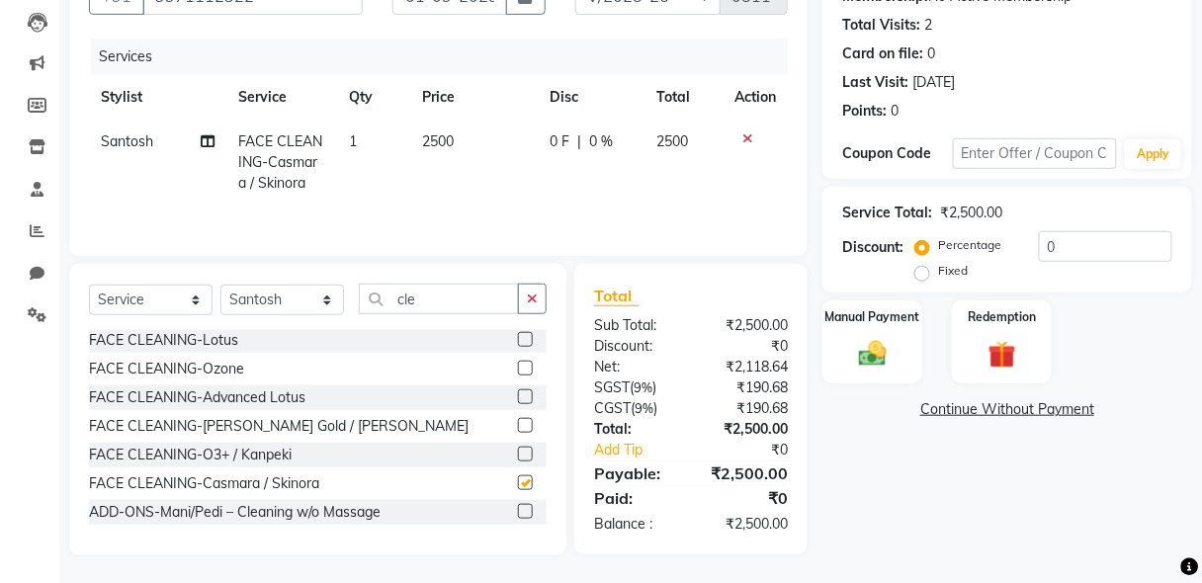
checkbox input "false"
click at [539, 302] on button "button" at bounding box center [532, 299] width 29 height 31
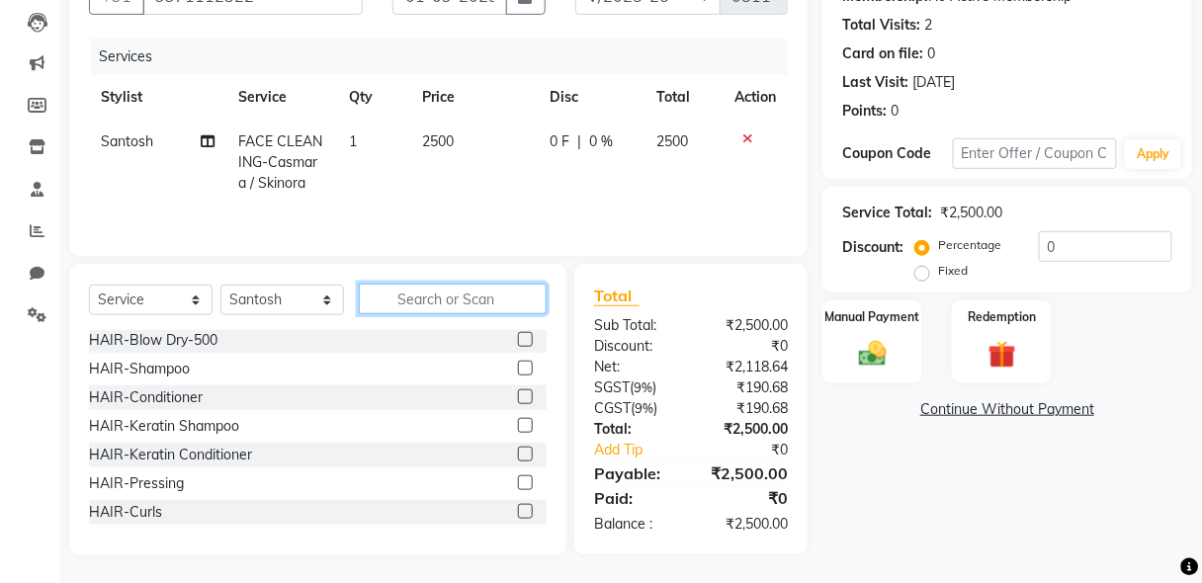
click at [428, 294] on input "text" at bounding box center [453, 299] width 188 height 31
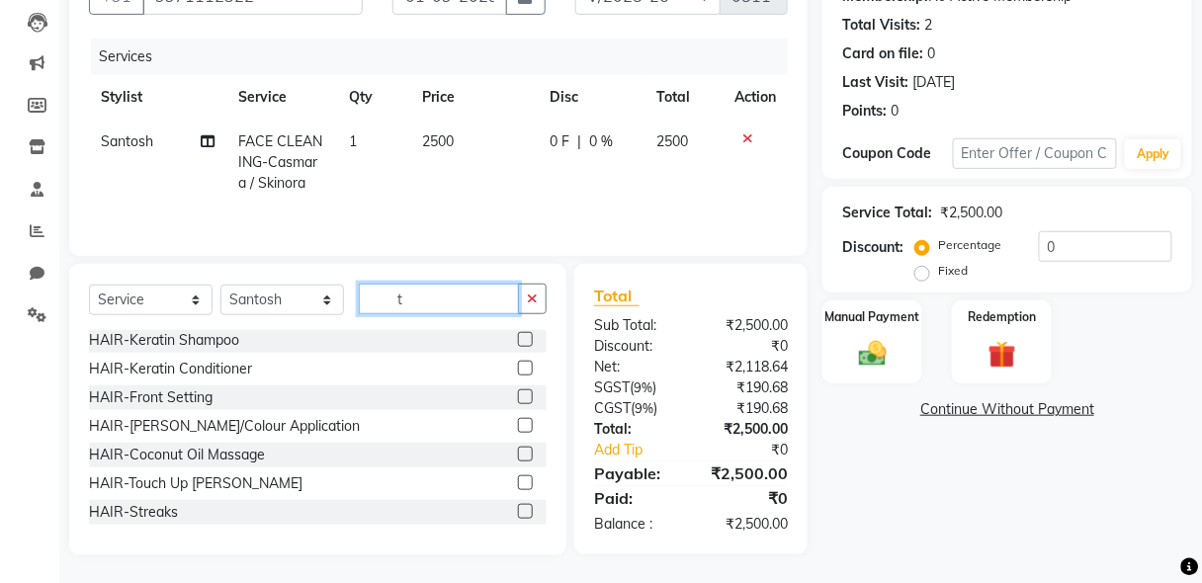
scroll to position [0, 0]
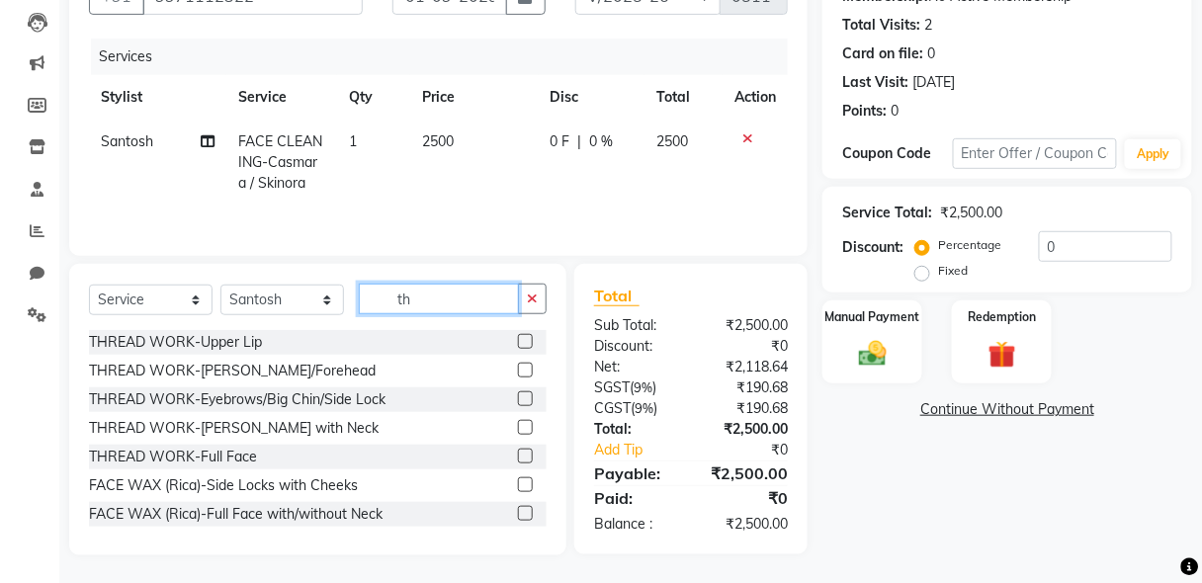
type input "th"
click at [518, 397] on label at bounding box center [525, 398] width 15 height 15
click at [518, 397] on input "checkbox" at bounding box center [524, 399] width 13 height 13
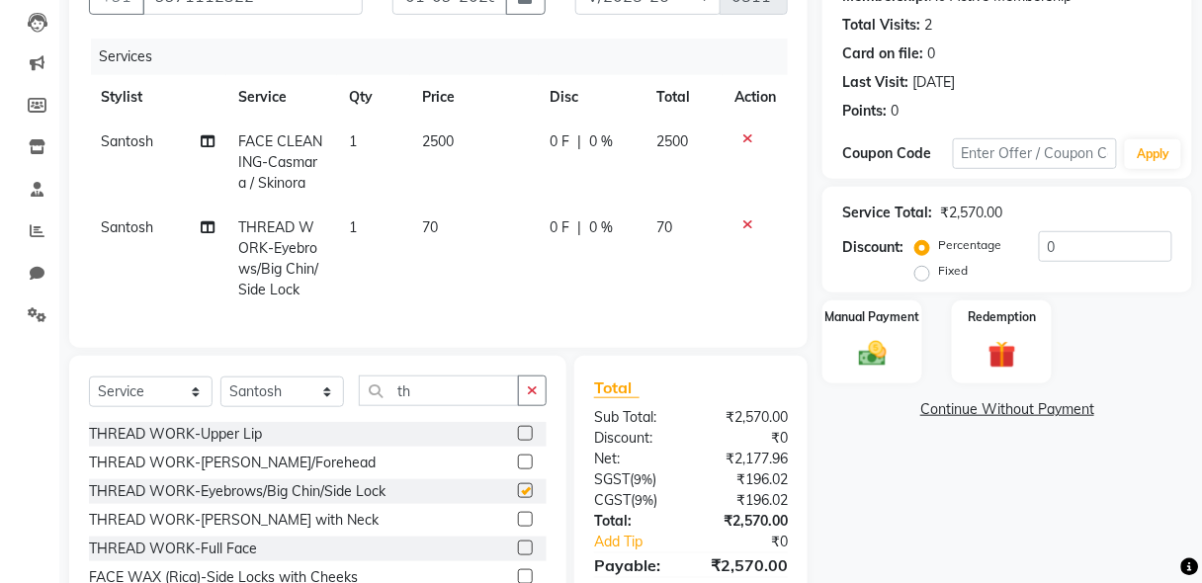
checkbox input "false"
click at [871, 360] on img at bounding box center [872, 354] width 46 height 34
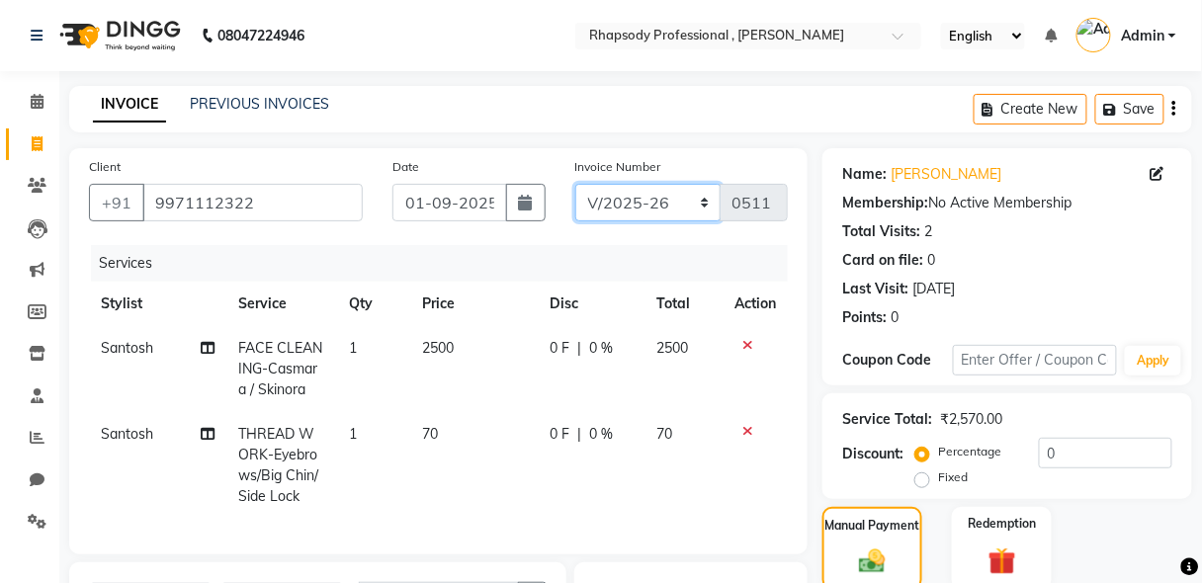
click at [603, 212] on select "RNV/2025-26 V/2025 V/2025-26" at bounding box center [648, 203] width 146 height 38
select select "8650"
click at [575, 184] on select "RNV/2025-26 V/2025 V/2025-26" at bounding box center [648, 203] width 146 height 38
type input "0462"
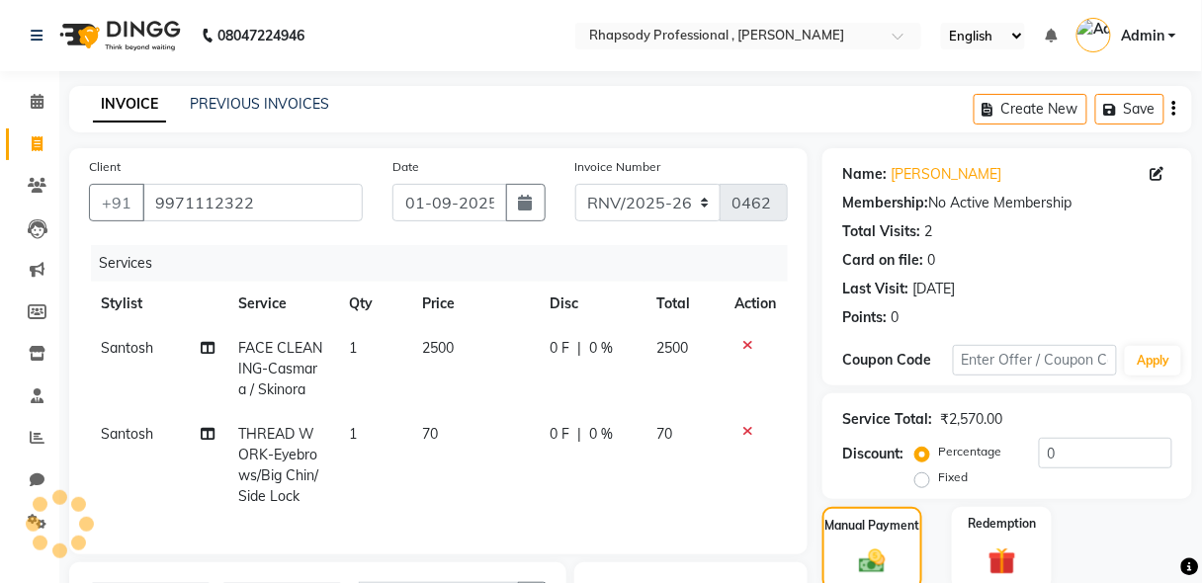
click at [1174, 110] on icon "button" at bounding box center [1174, 109] width 4 height 1
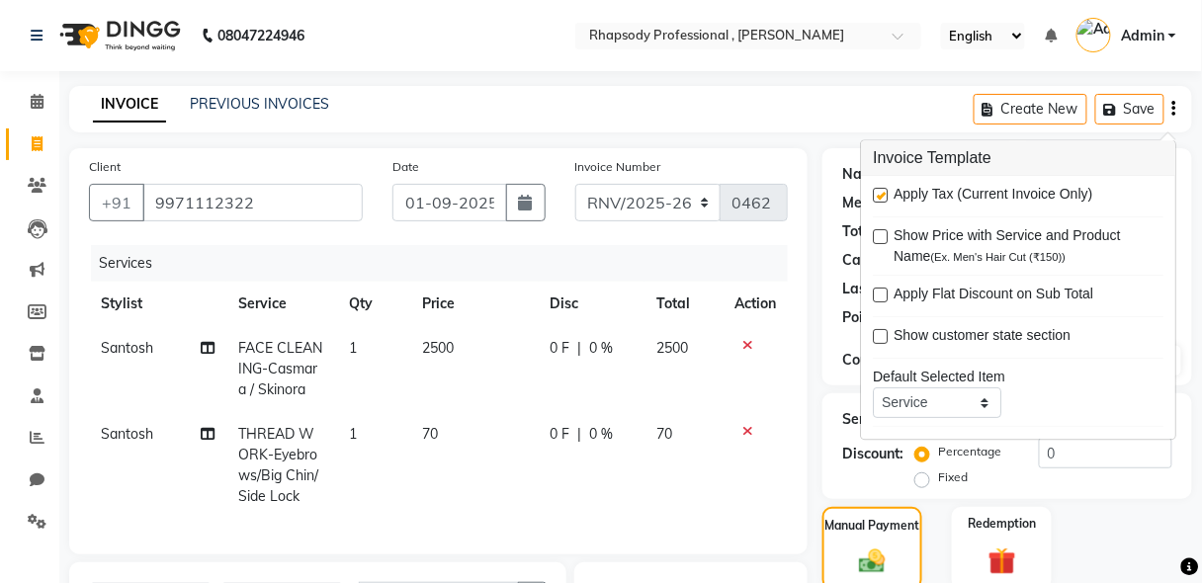
click at [878, 197] on label at bounding box center [880, 196] width 15 height 15
click at [878, 197] on input "checkbox" at bounding box center [879, 197] width 13 height 13
checkbox input "false"
click at [1194, 393] on div "Name: Shivani Banwal Membership: No Active Membership Total Visits: 2 Card on f…" at bounding box center [1014, 501] width 384 height 706
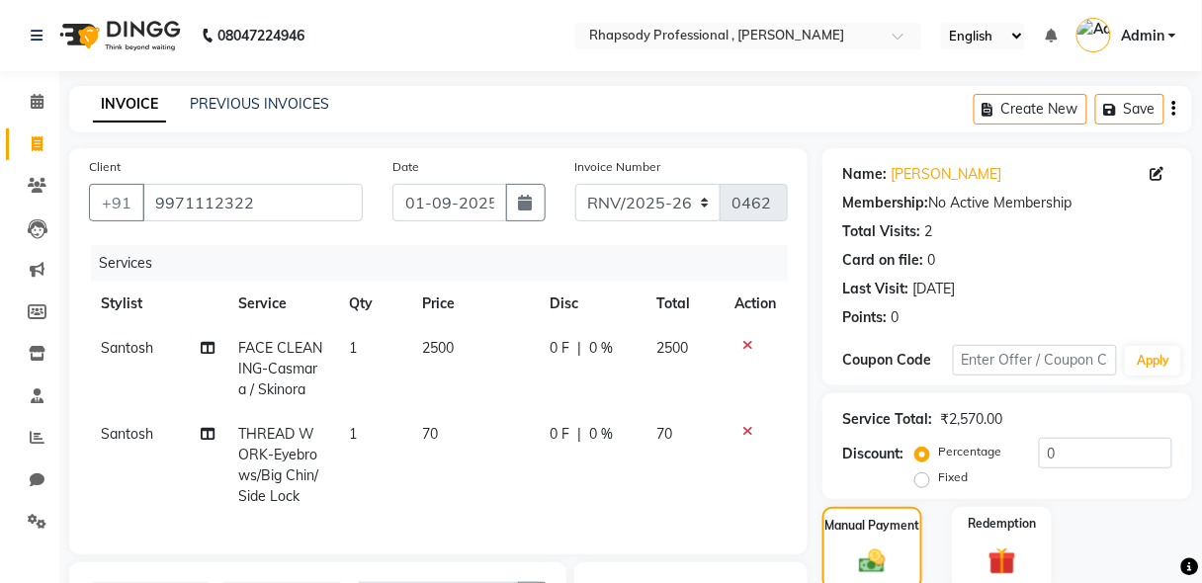
scroll to position [311, 0]
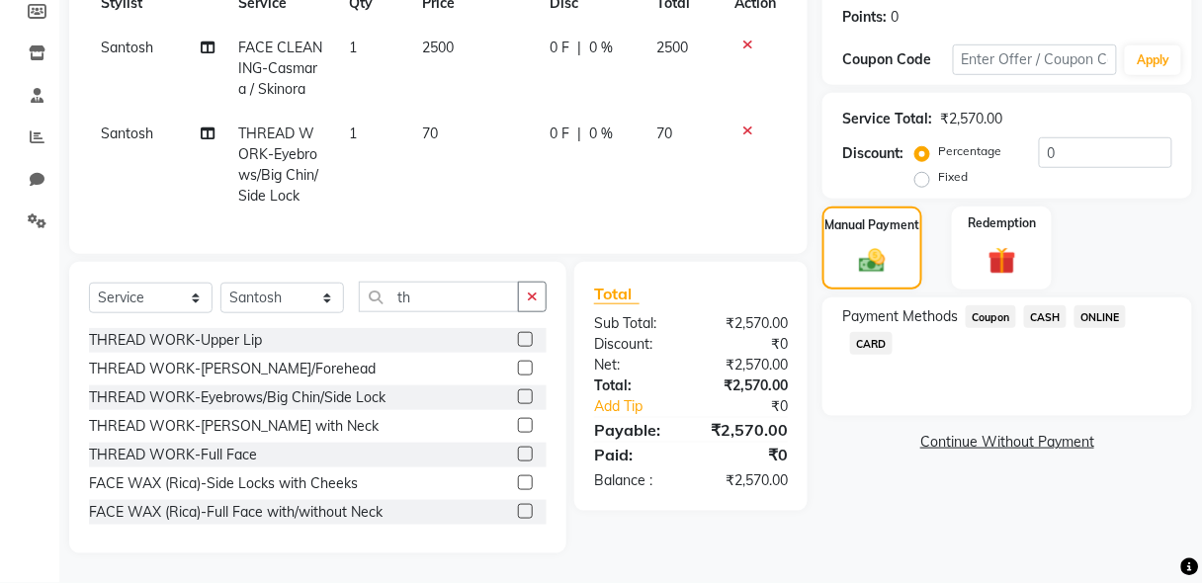
click at [1048, 305] on span "CASH" at bounding box center [1045, 316] width 42 height 23
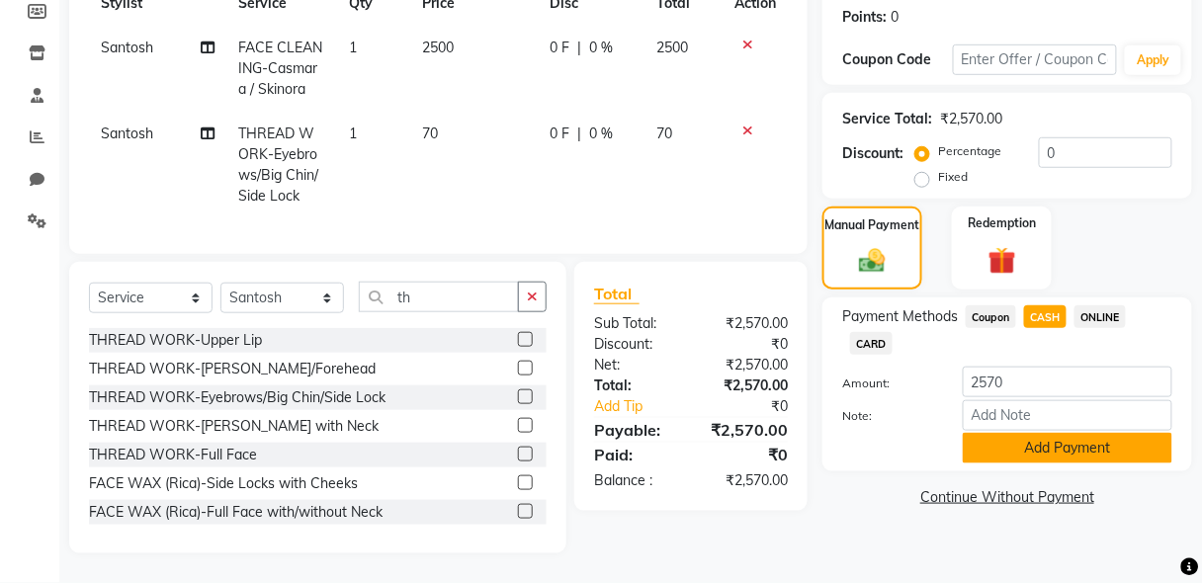
click at [1087, 434] on button "Add Payment" at bounding box center [1067, 448] width 209 height 31
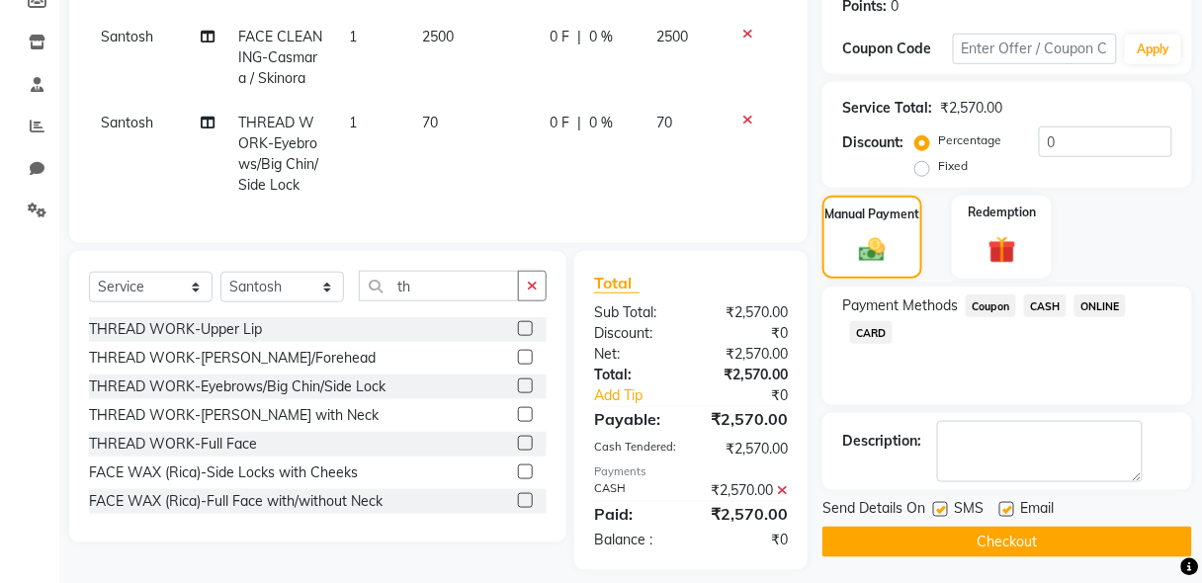
click at [1106, 543] on button "Checkout" at bounding box center [1007, 542] width 370 height 31
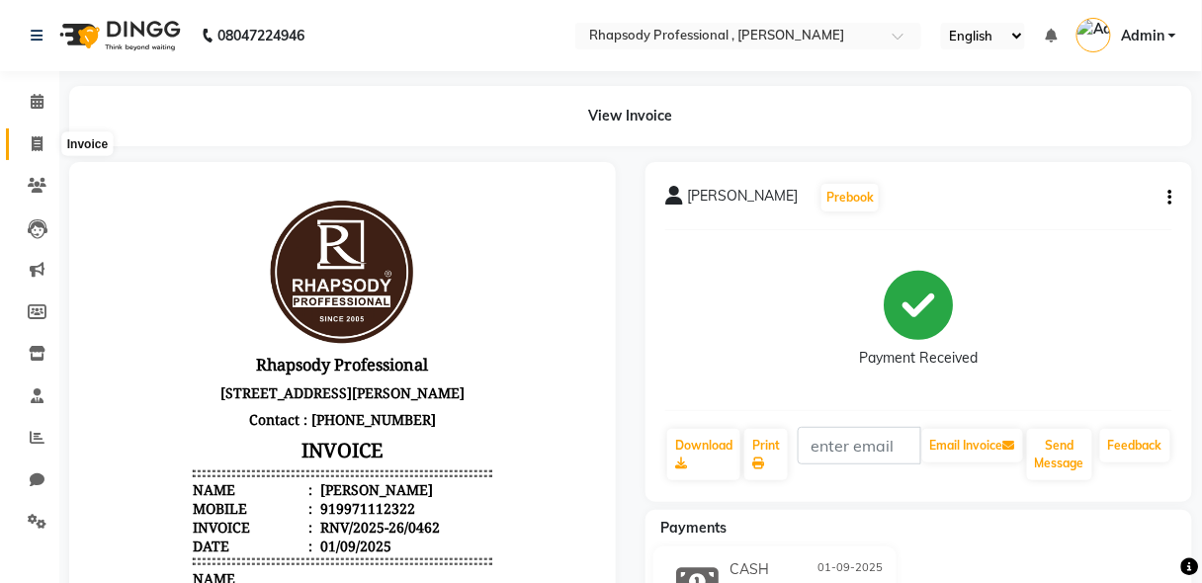
click at [33, 145] on icon at bounding box center [37, 143] width 11 height 15
select select "service"
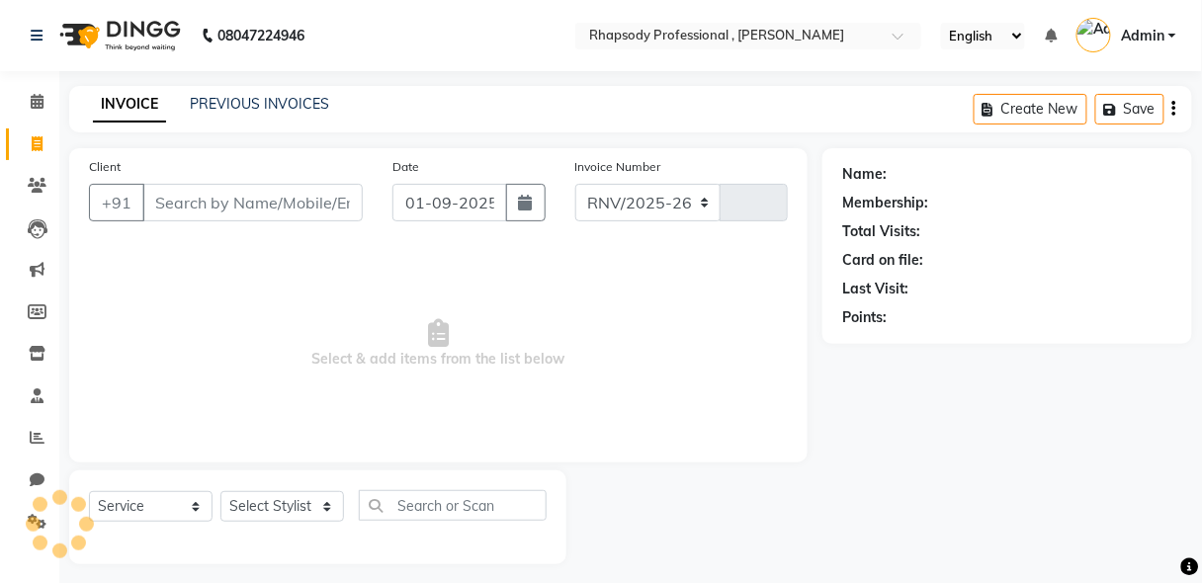
scroll to position [10, 0]
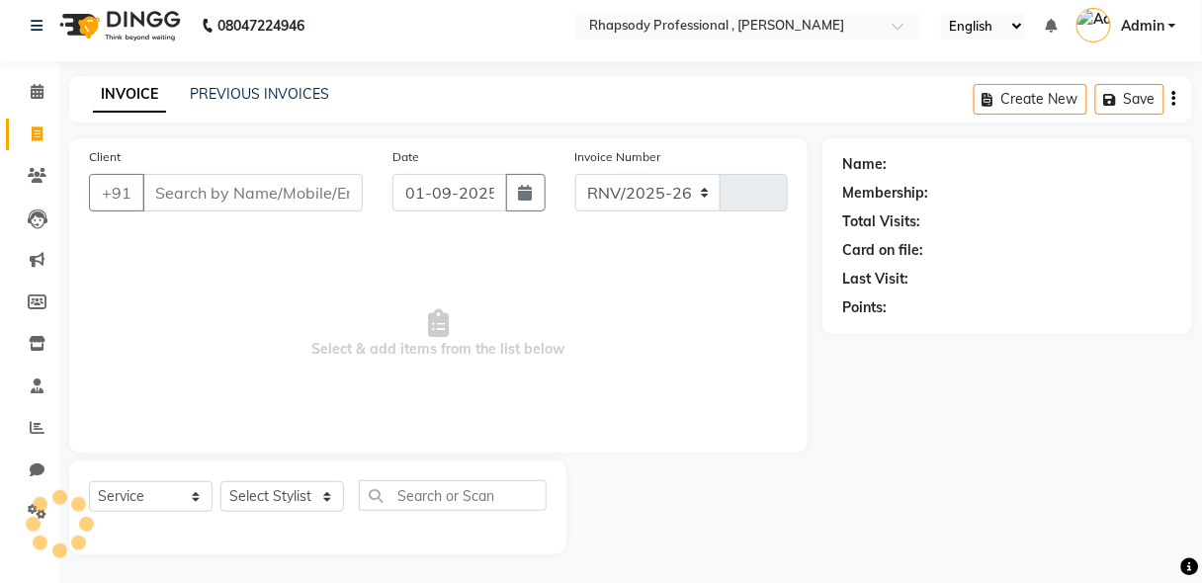
select select "8581"
type input "0511"
